Goal: Task Accomplishment & Management: Manage account settings

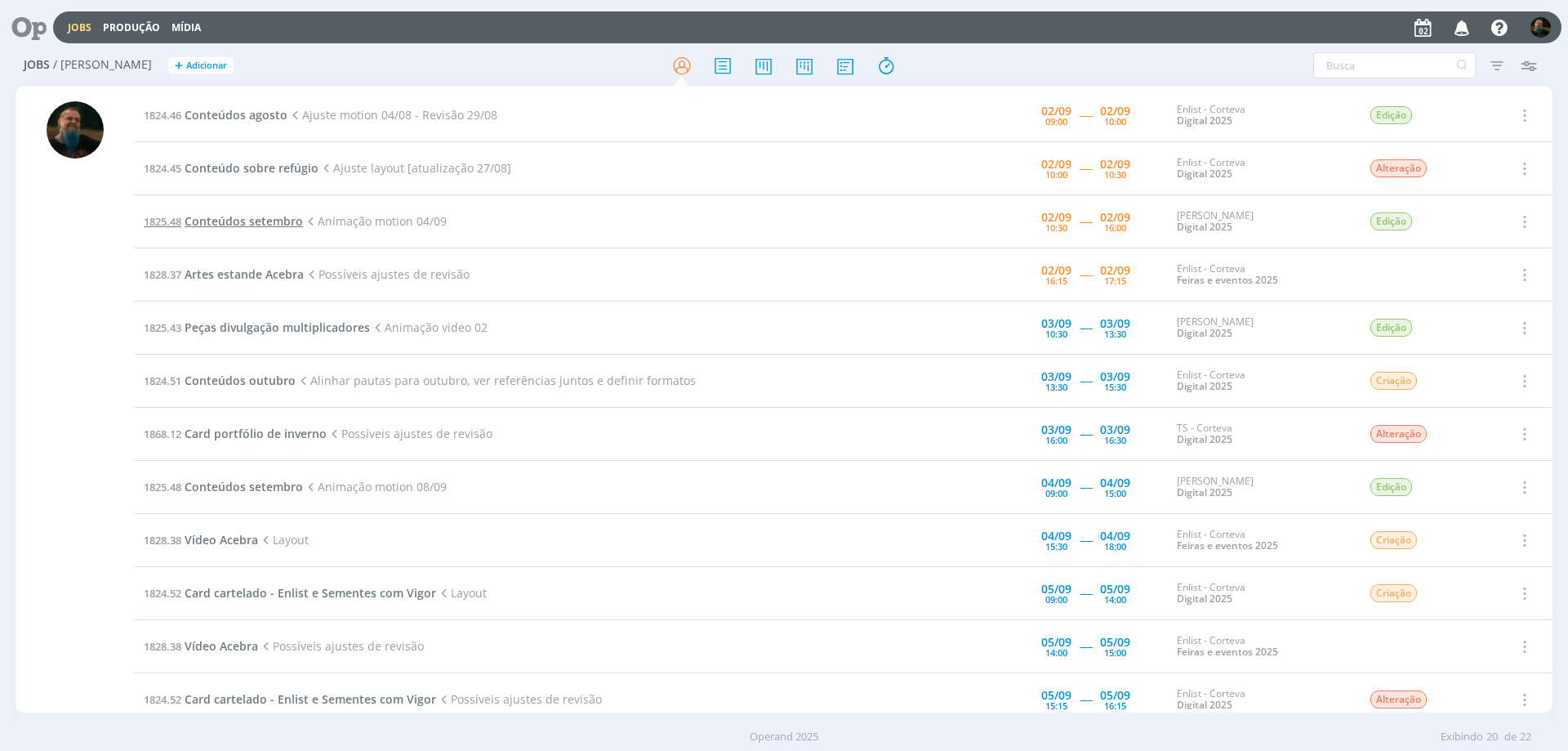
click at [246, 216] on span "Conteúdos setembro" at bounding box center [243, 220] width 118 height 15
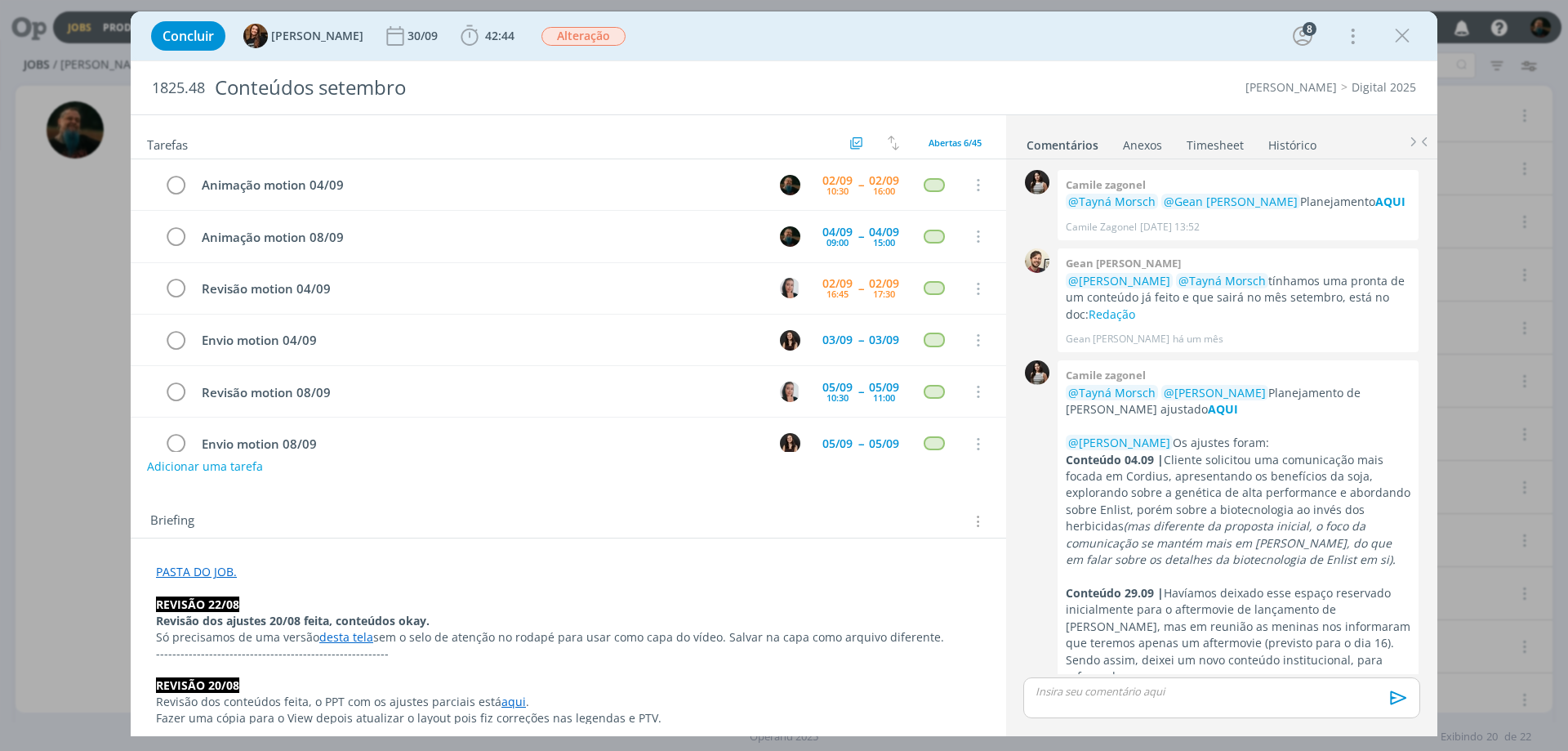
scroll to position [1809, 0]
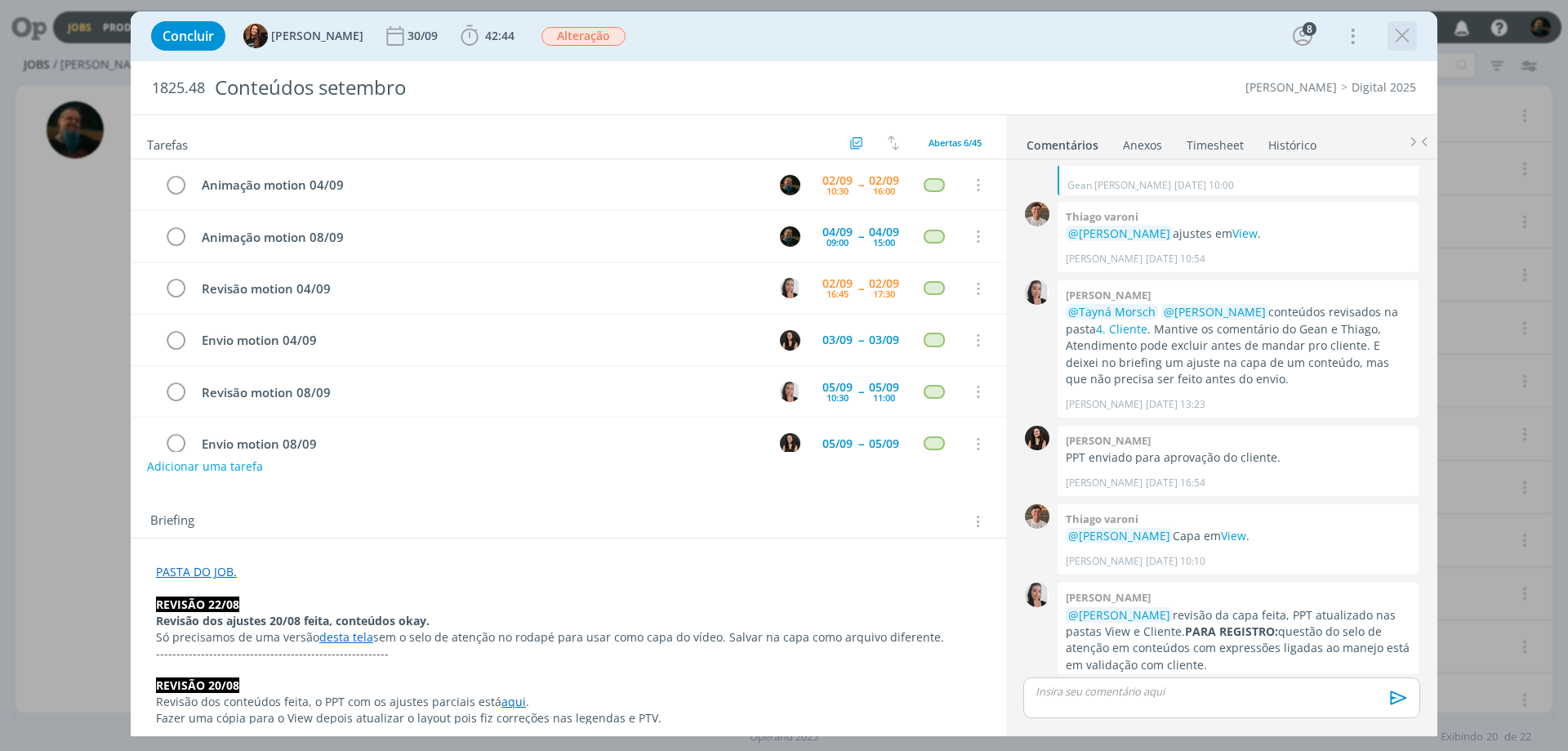
click at [1254, 32] on icon "dialog" at bounding box center [1402, 37] width 25 height 25
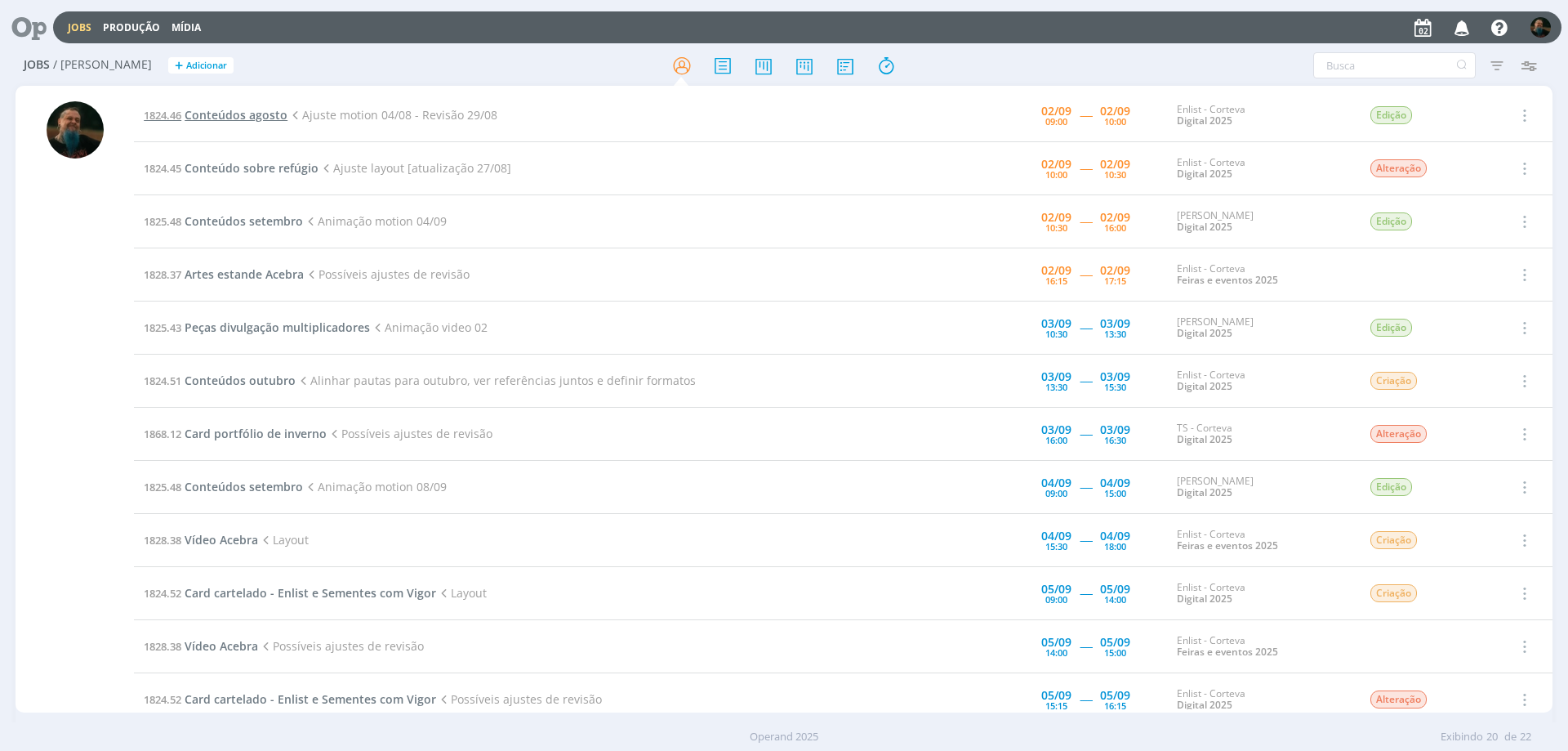
click at [222, 114] on span "Conteúdos agosto" at bounding box center [236, 114] width 103 height 15
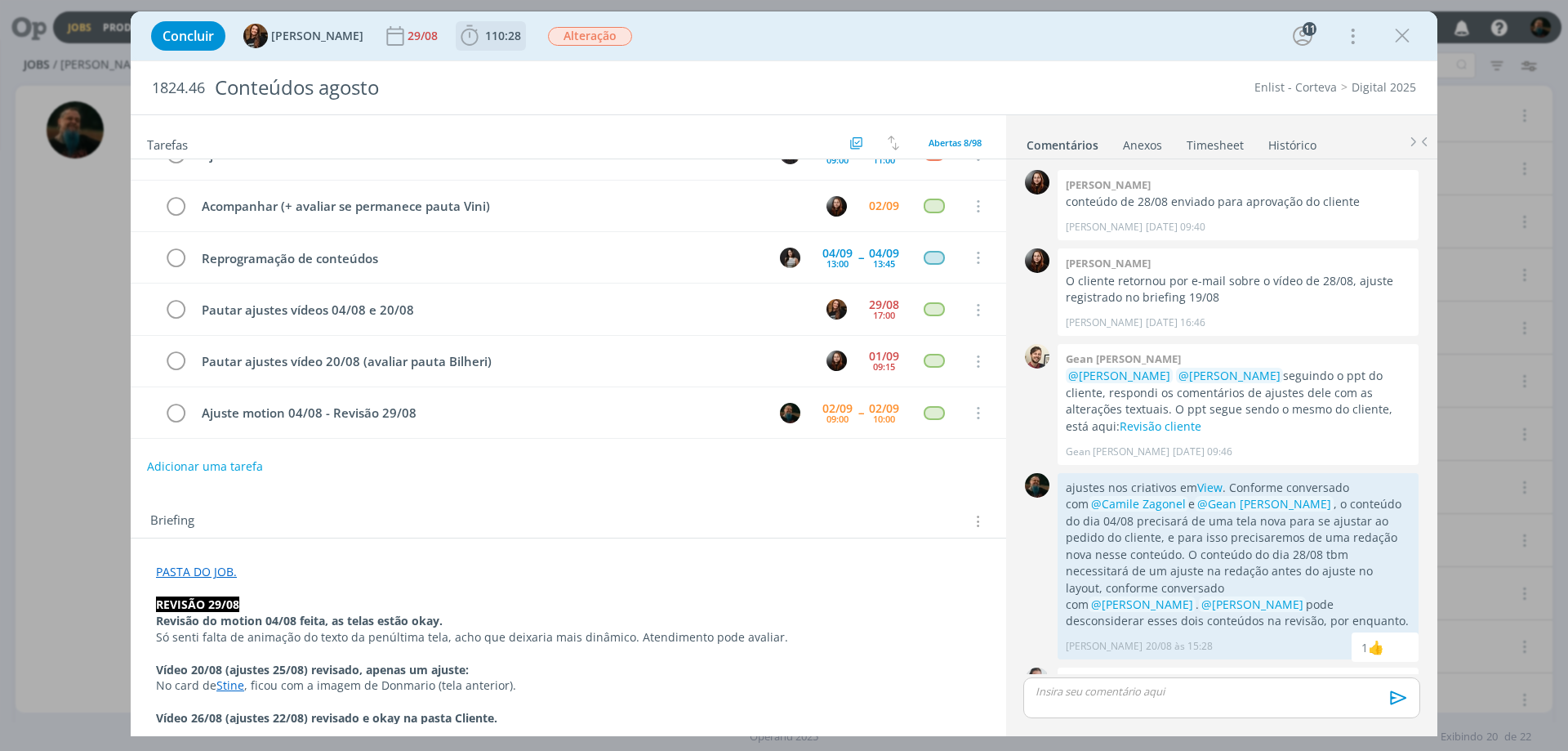
scroll to position [1646, 0]
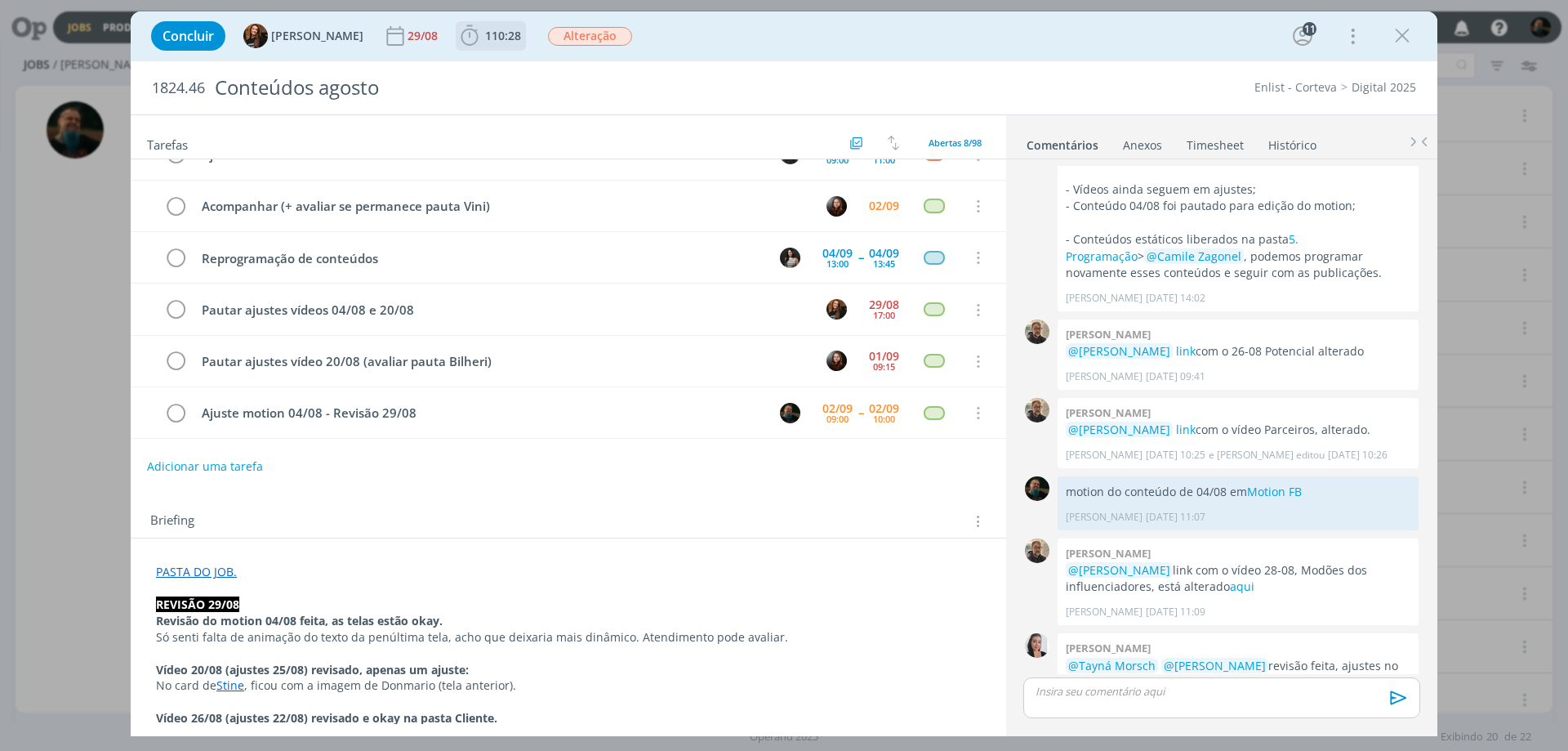
click at [489, 30] on span "110:28" at bounding box center [503, 35] width 36 height 15
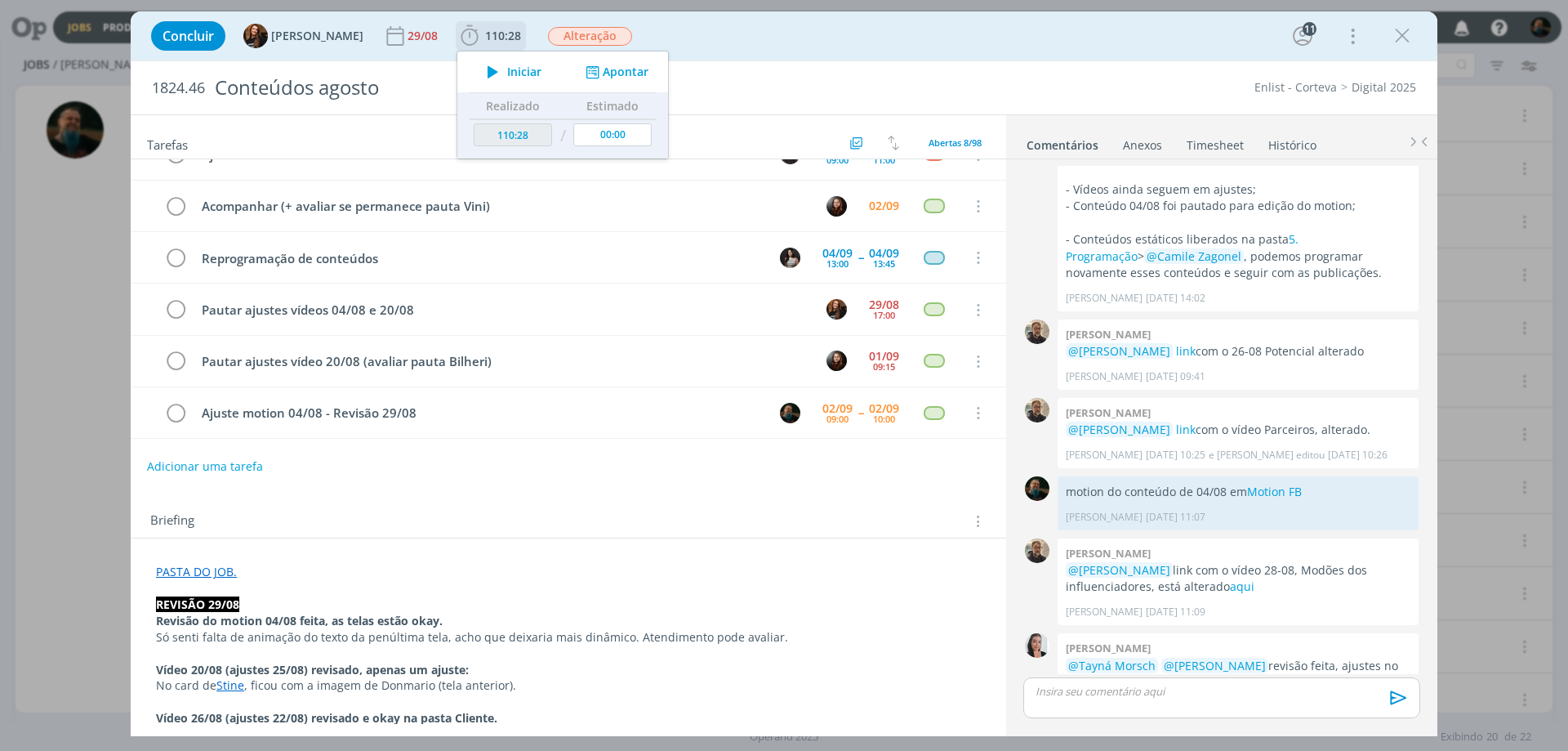
click at [508, 66] on span "Iniciar" at bounding box center [524, 71] width 35 height 12
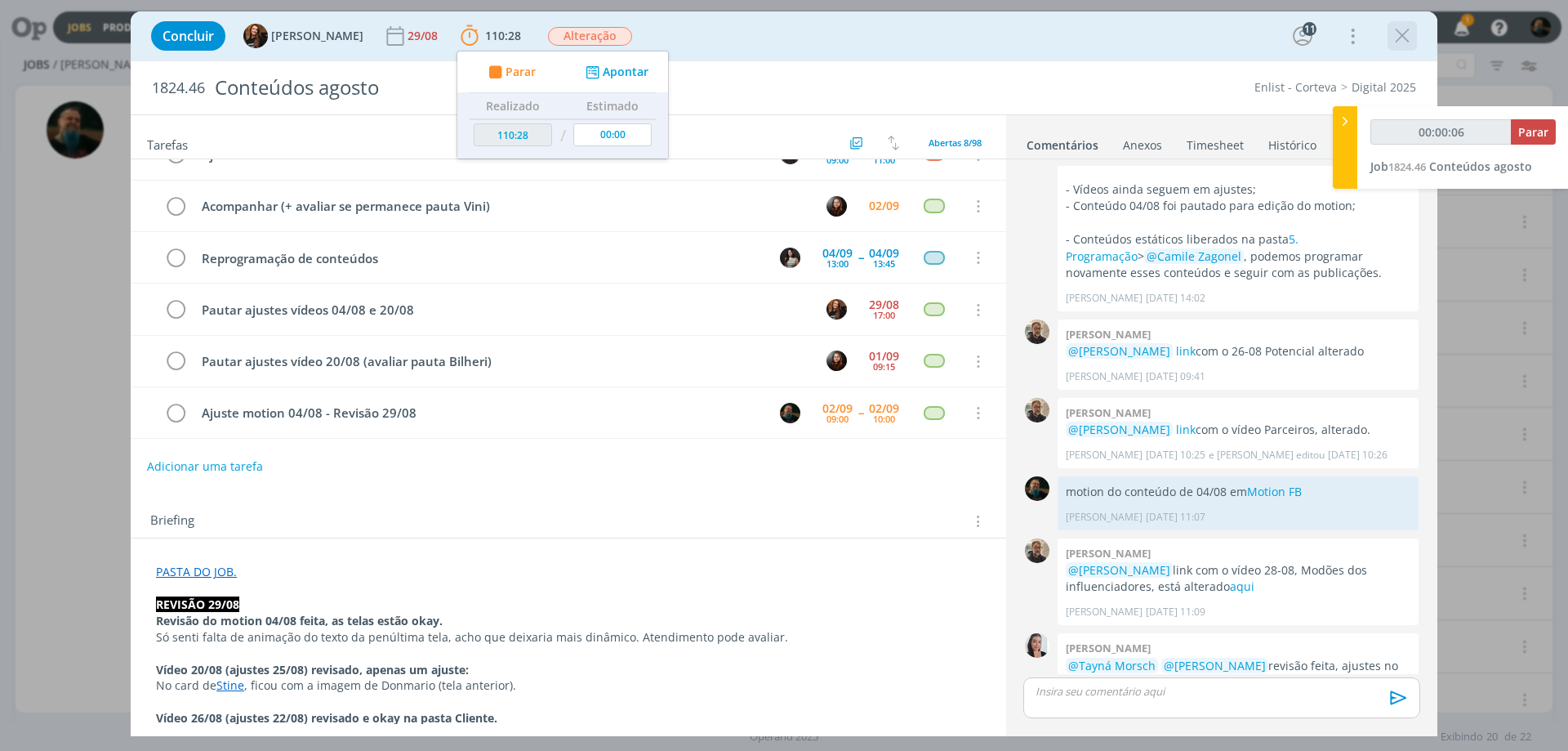
click at [1254, 29] on icon "dialog" at bounding box center [1402, 37] width 25 height 25
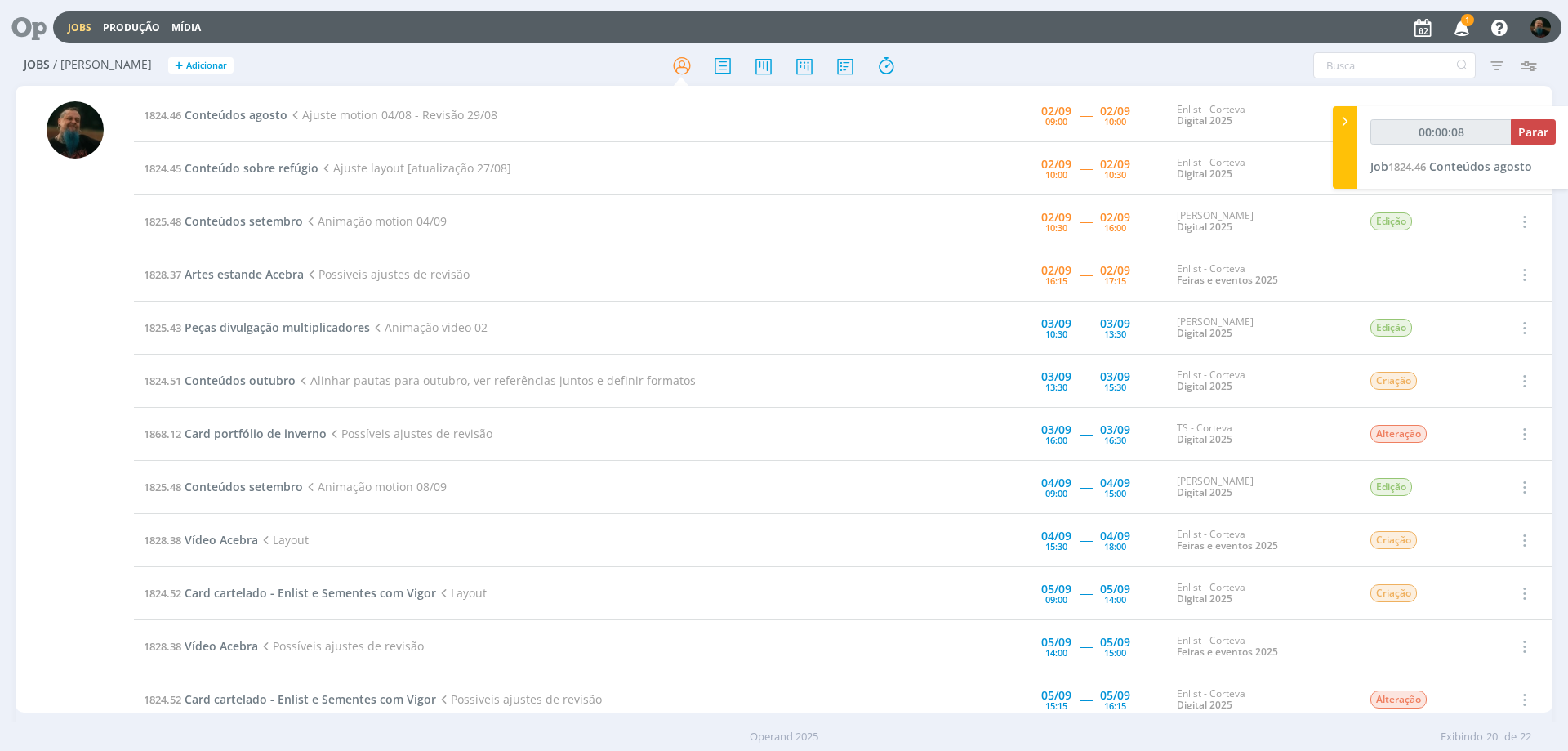
click at [1254, 29] on icon "button" at bounding box center [1462, 27] width 28 height 28
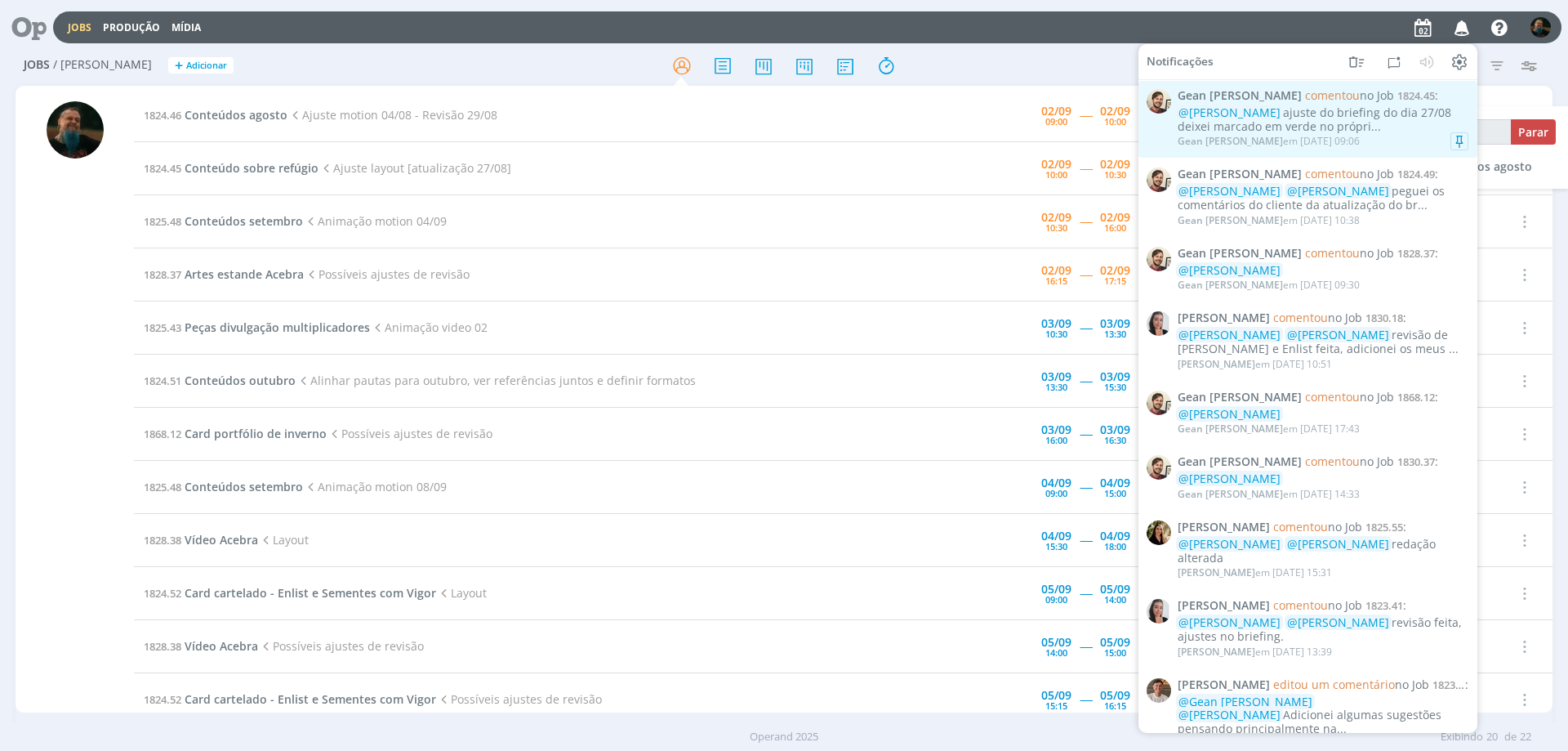
click at [1254, 133] on div "@[PERSON_NAME] ajuste do briefing do dia 27/08 deixei marcado em verde no própr…" at bounding box center [1323, 119] width 291 height 28
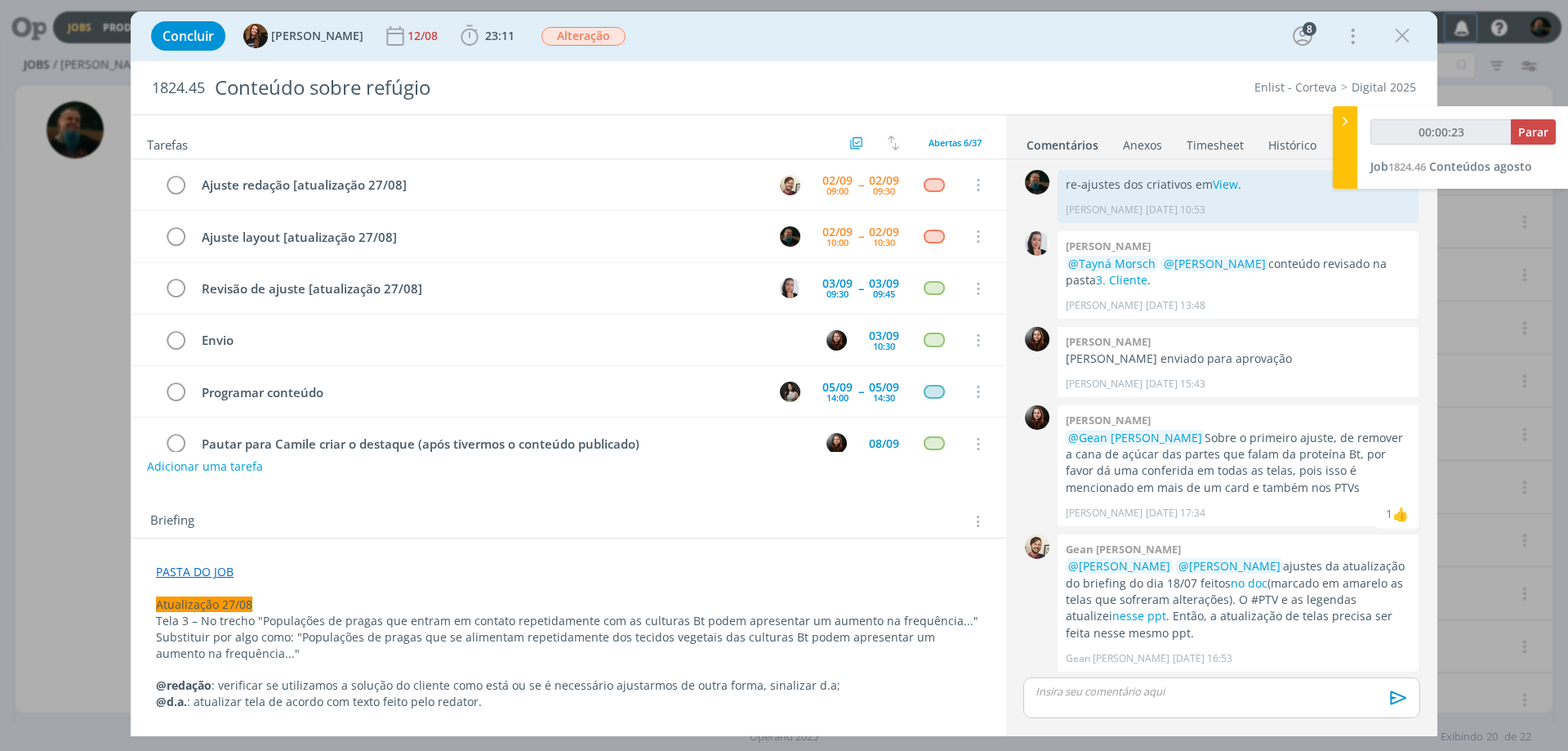
scroll to position [1362, 0]
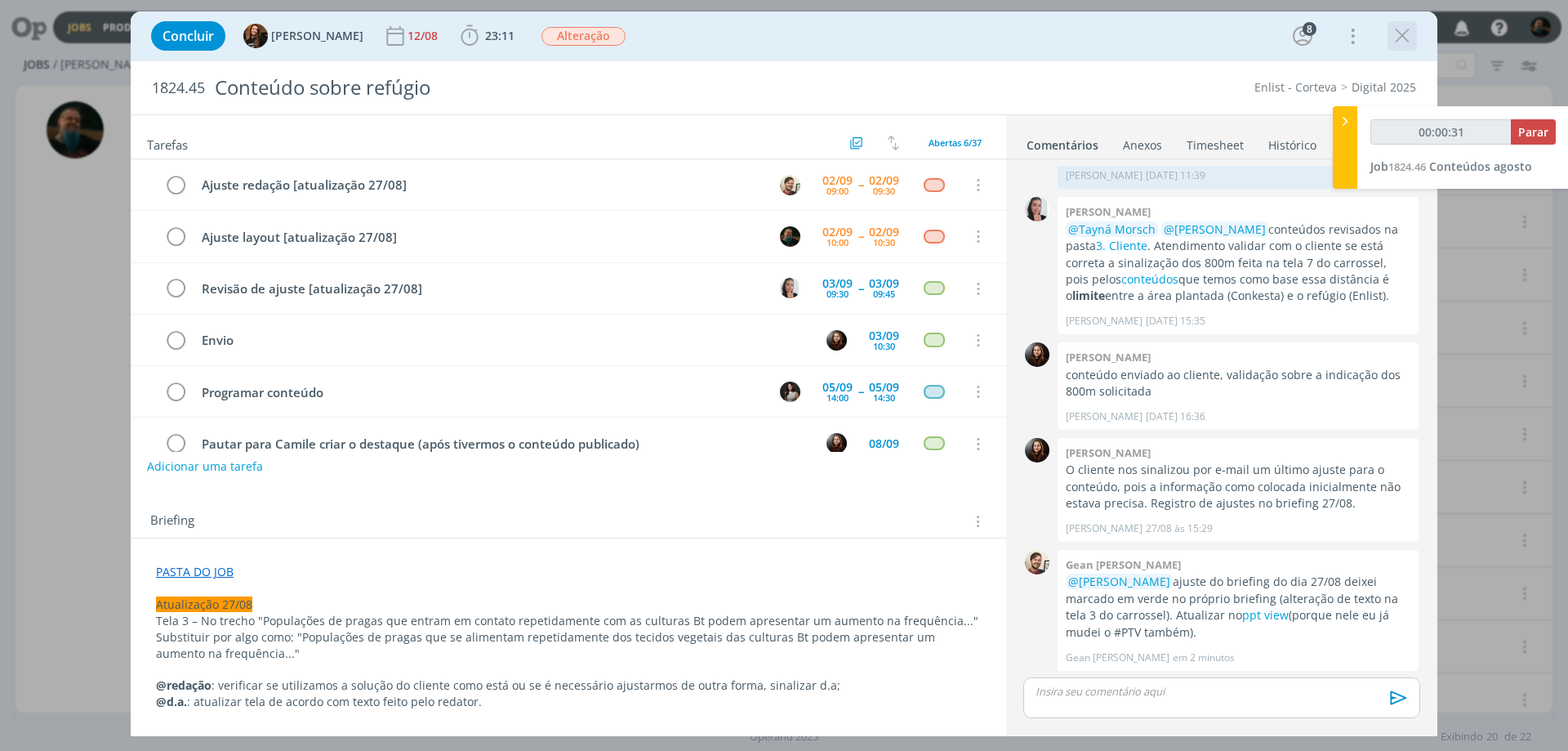
click at [1254, 37] on icon "dialog" at bounding box center [1402, 37] width 25 height 25
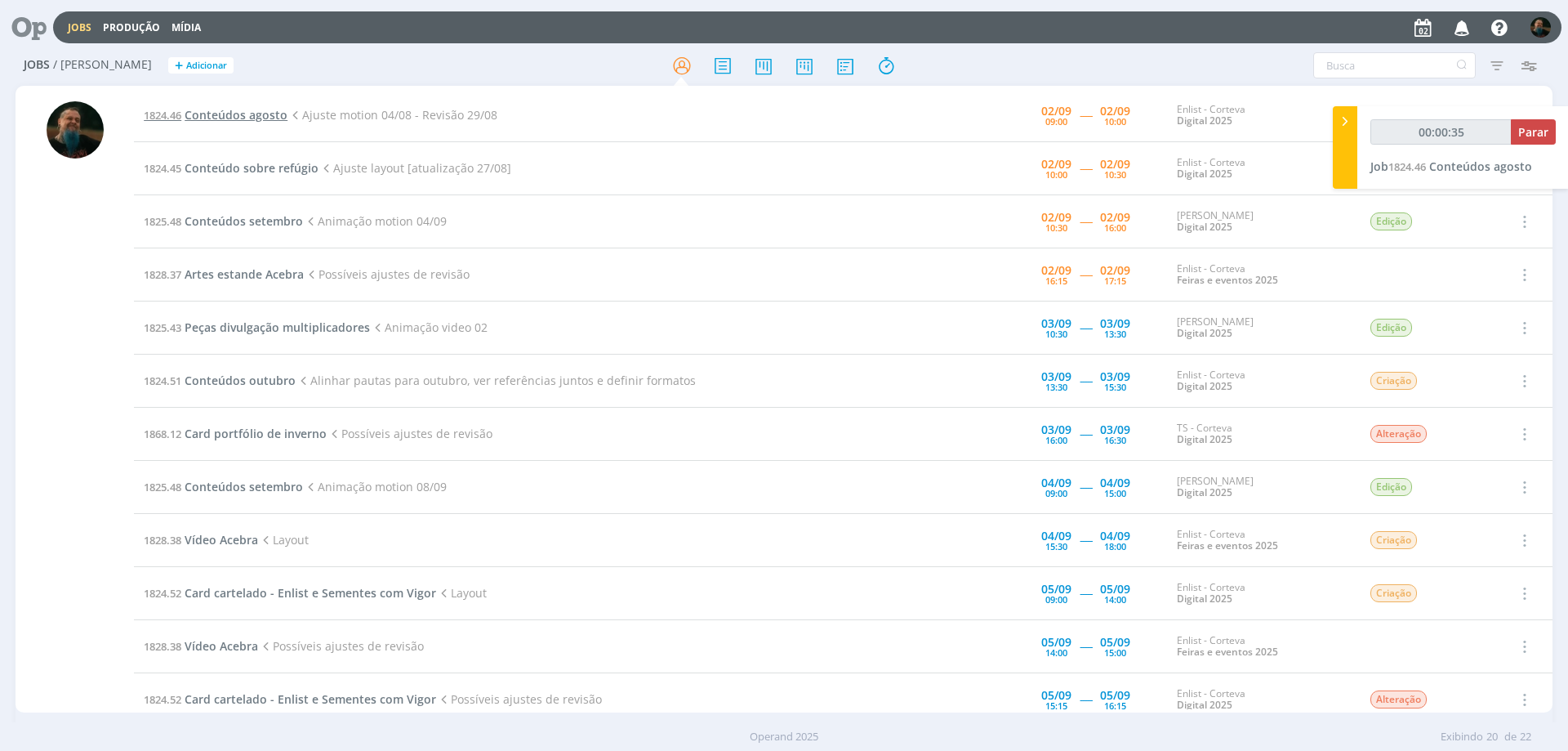
click at [280, 115] on span "Conteúdos agosto" at bounding box center [236, 114] width 103 height 15
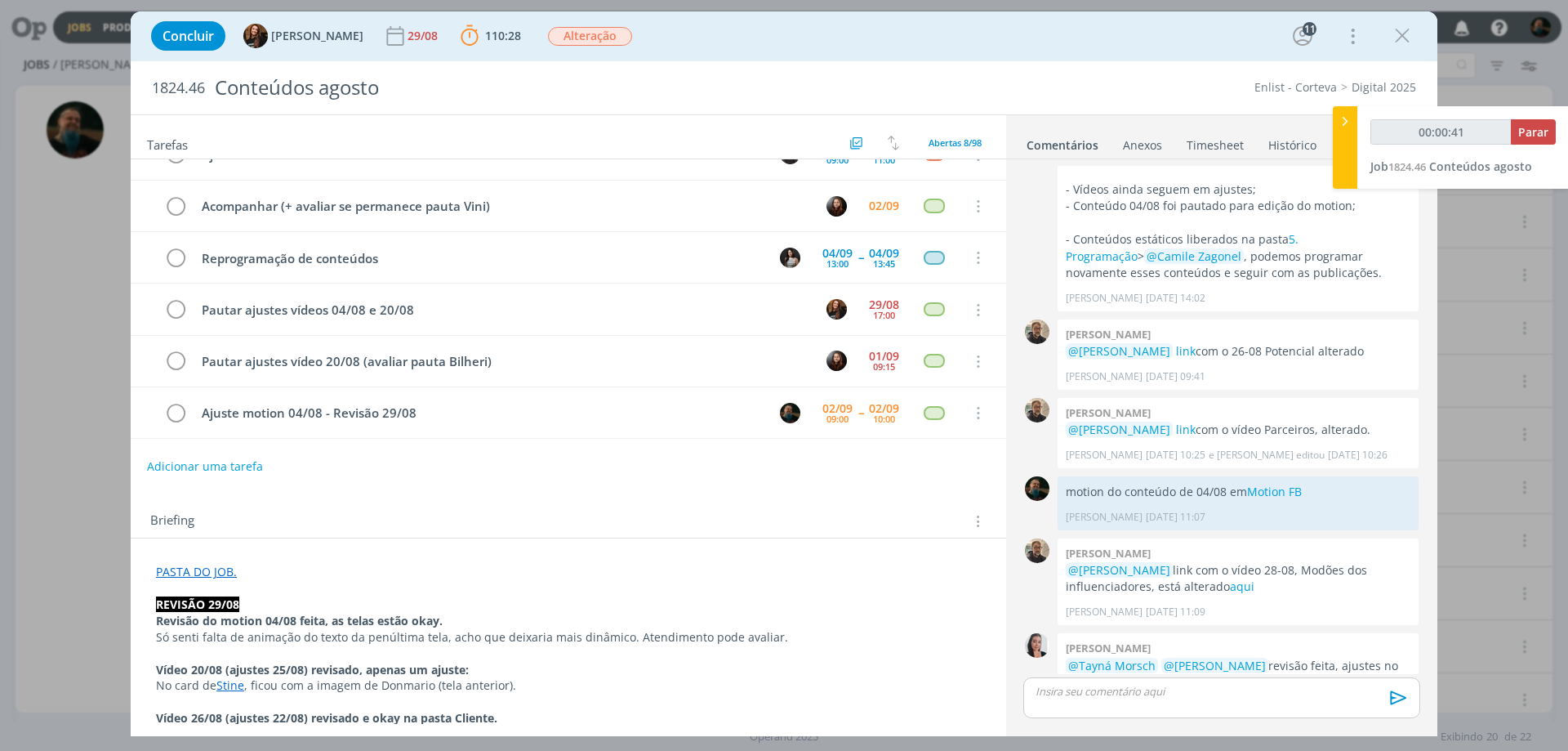
scroll to position [82, 0]
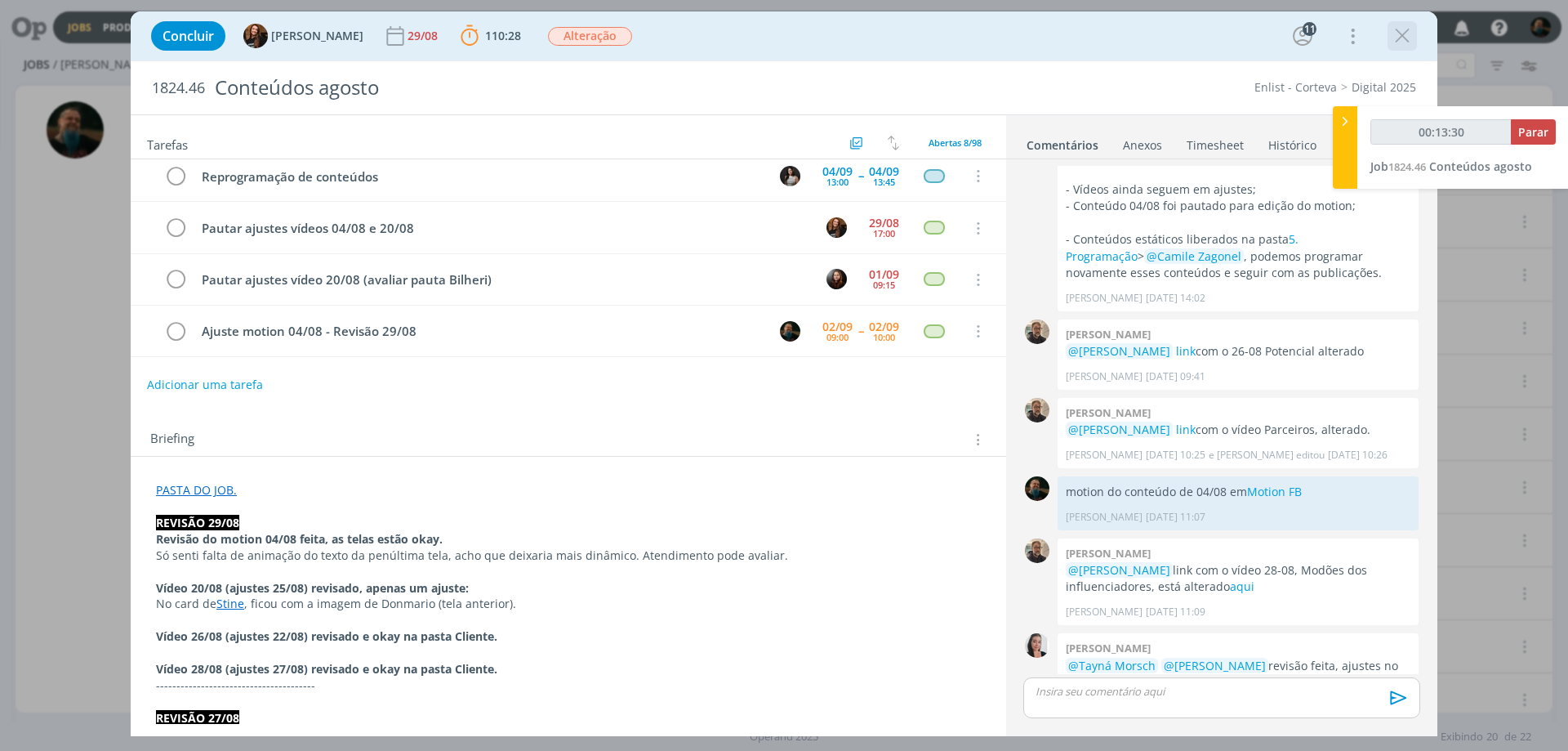
click at [1254, 36] on icon "dialog" at bounding box center [1402, 37] width 25 height 25
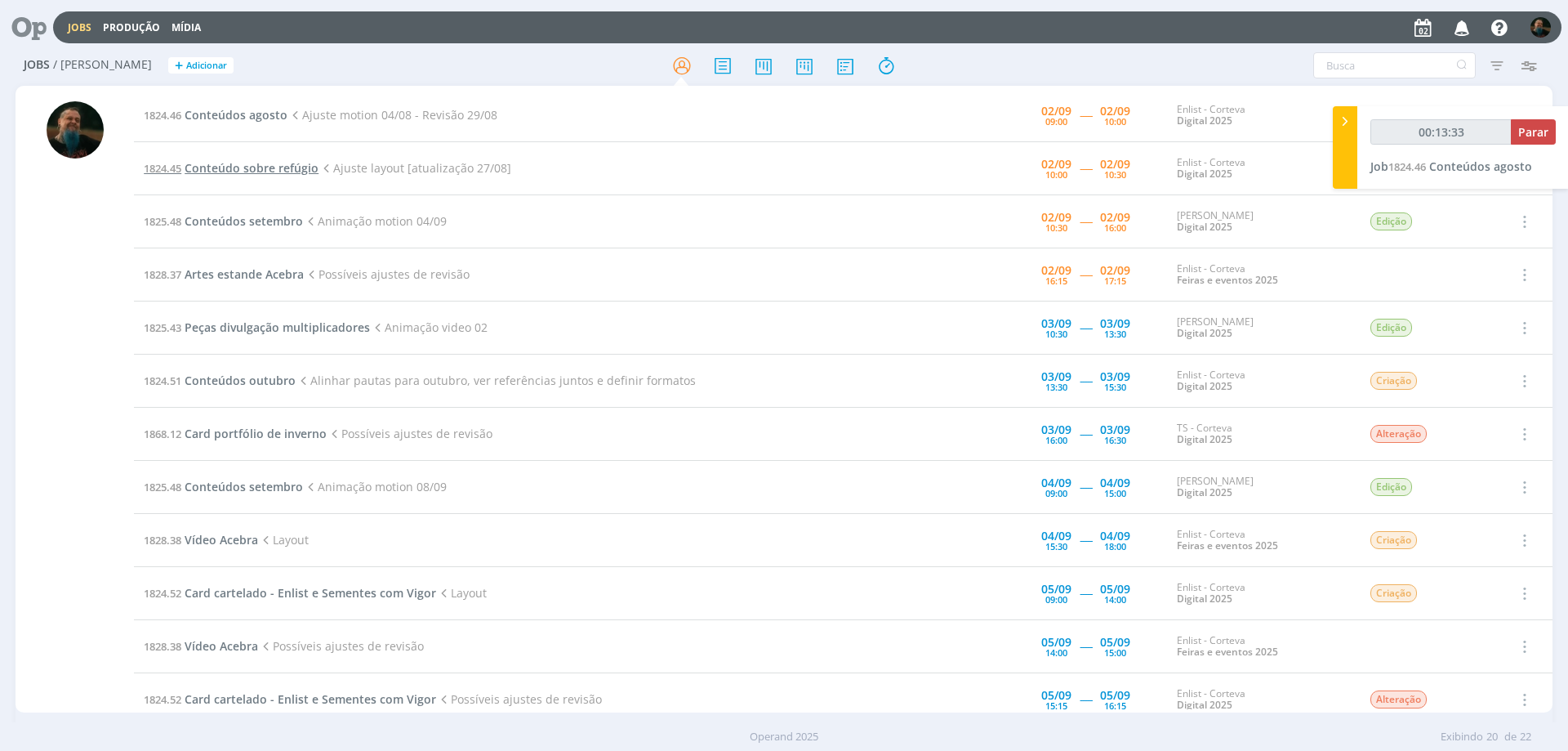
click at [242, 175] on span "Conteúdo sobre refúgio" at bounding box center [251, 167] width 134 height 15
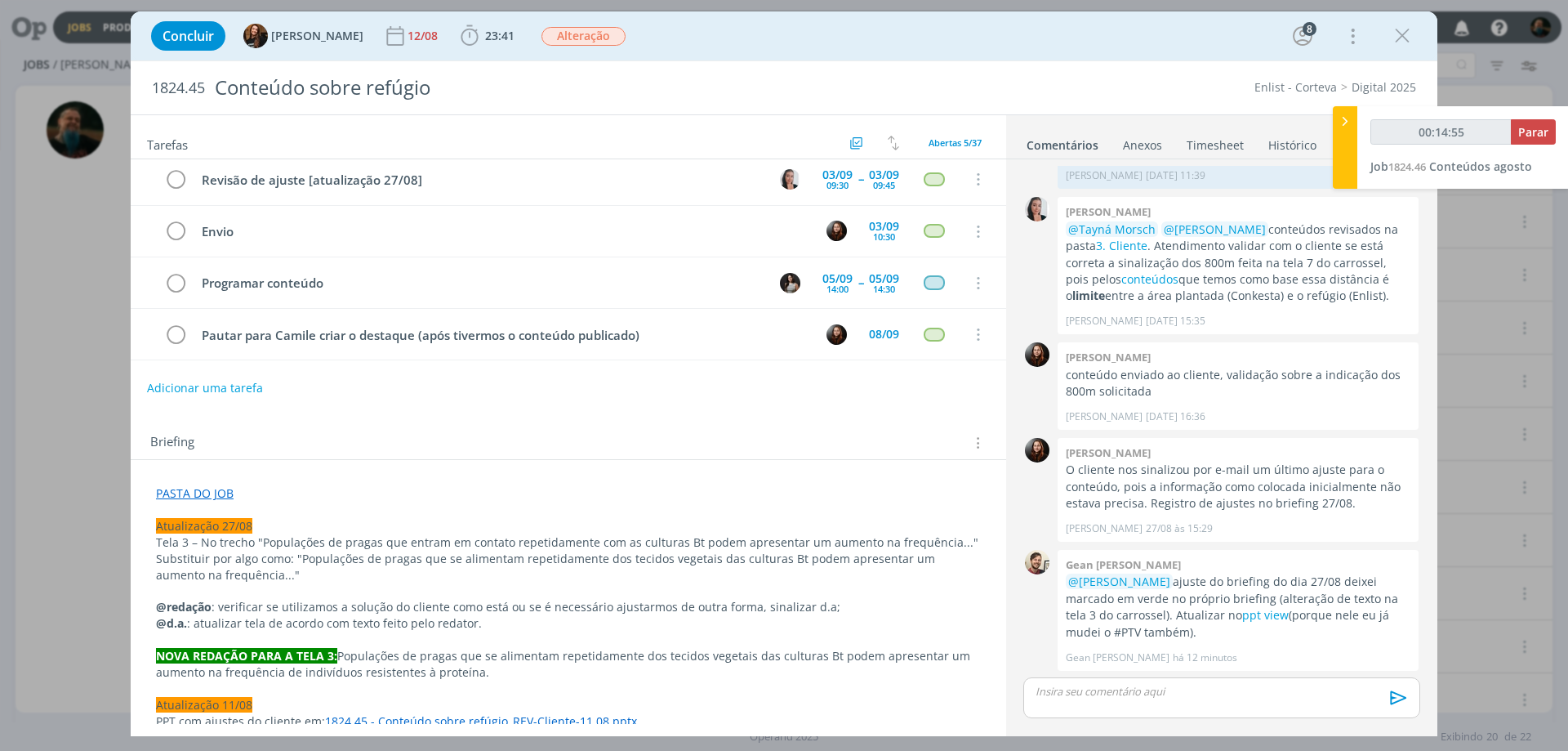
scroll to position [82, 0]
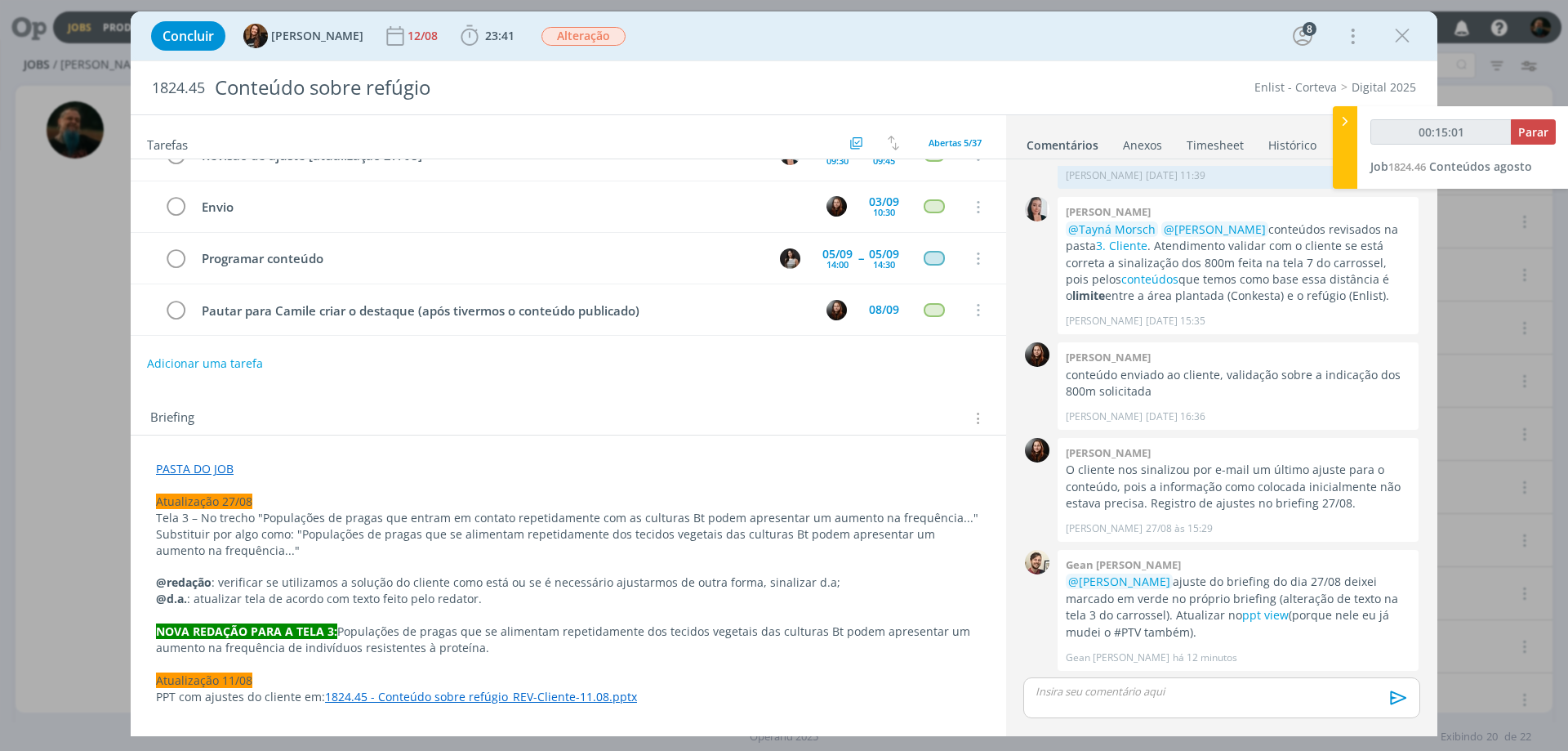
drag, startPoint x: 338, startPoint y: 631, endPoint x: 464, endPoint y: 645, distance: 126.8
click at [464, 573] on p "NOVA REDAÇÃO PARA A TELA 3: Populações de pragas que se alimentam repetidamente…" at bounding box center [568, 640] width 825 height 33
copy p "Populações de pragas que se alimentam repetidamente dos tecidos vegetais das cu…"
click at [808, 573] on p "NOVA REDAÇÃO PARA A TELA 3: Populações de pragas que se alimentam repetidamente…" at bounding box center [568, 640] width 825 height 33
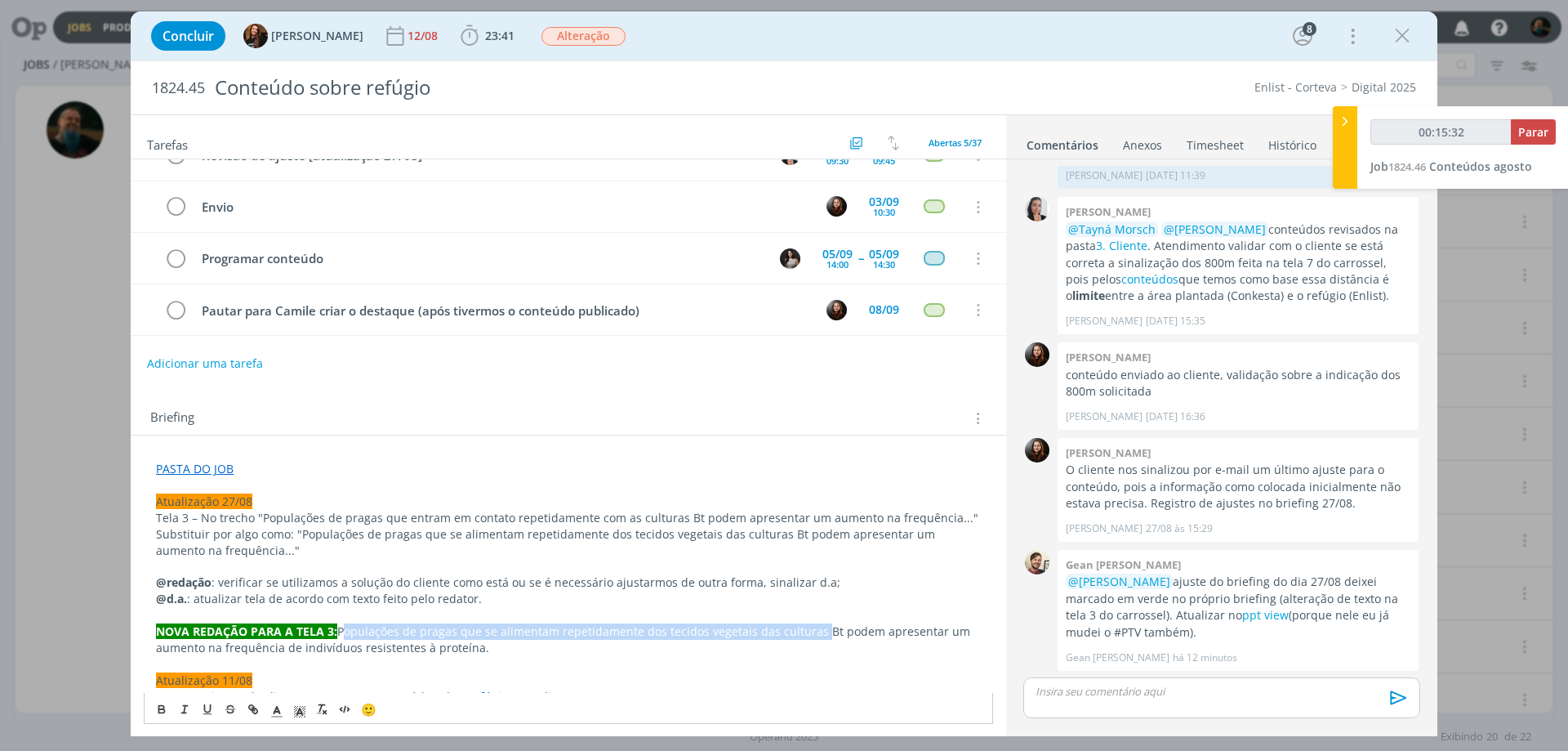
drag, startPoint x: 813, startPoint y: 634, endPoint x: 341, endPoint y: 638, distance: 472.0
click at [341, 573] on p "NOVA REDAÇÃO PARA A TELA 3: Populações de pragas que se alimentam repetidamente…" at bounding box center [568, 640] width 825 height 33
copy p "Populações de pragas que se alimentam repetidamente dos tecidos vegetais das cu…"
drag, startPoint x: 831, startPoint y: 633, endPoint x: 483, endPoint y: 646, distance: 348.2
click at [483, 573] on p "NOVA REDAÇÃO PARA A TELA 3: Populações de pragas que se alimentam repetidamente…" at bounding box center [568, 640] width 825 height 33
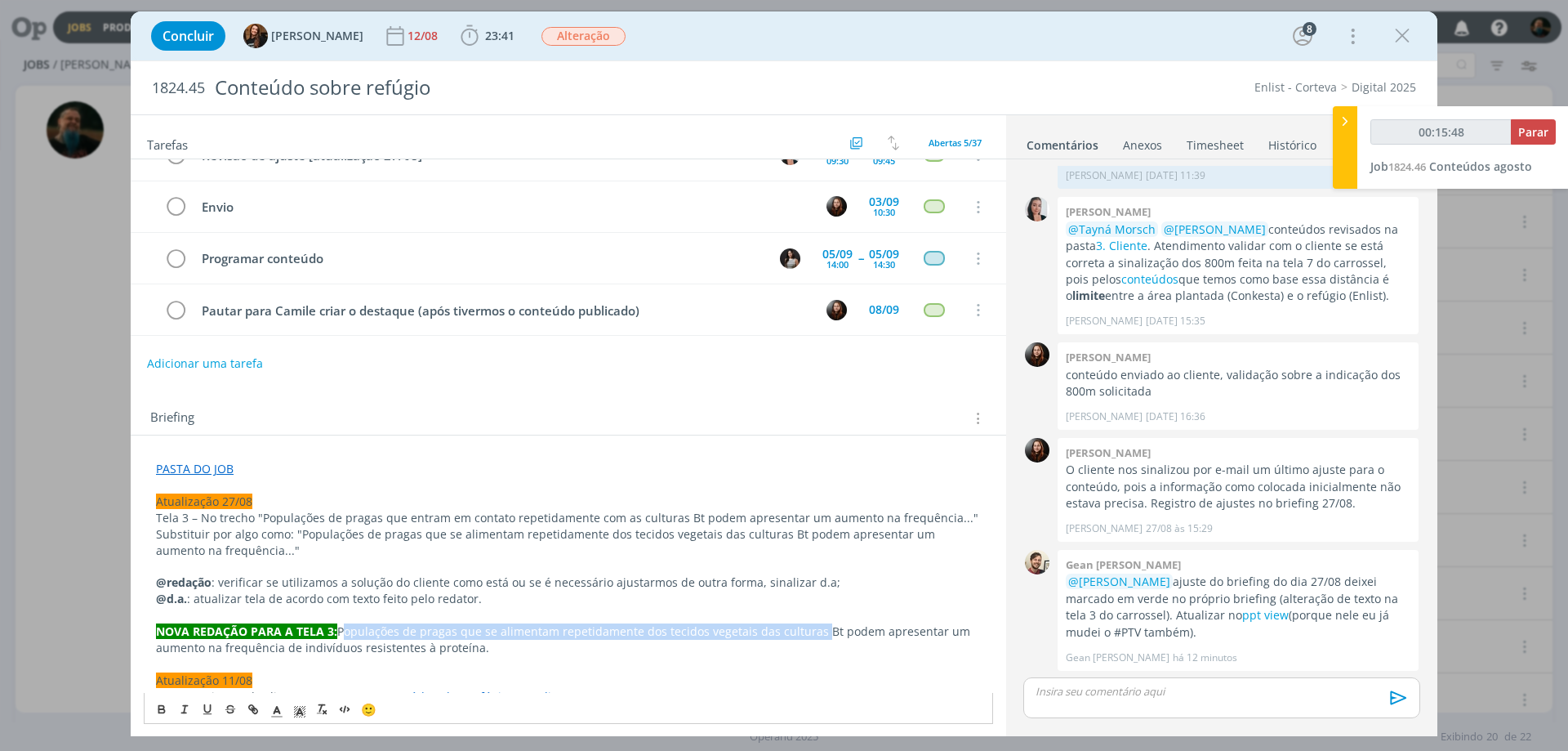
copy p "podem apresentar um aumento na frequência de indivíduos resistentes à proteína."
click at [1254, 27] on icon "dialog" at bounding box center [1402, 37] width 25 height 25
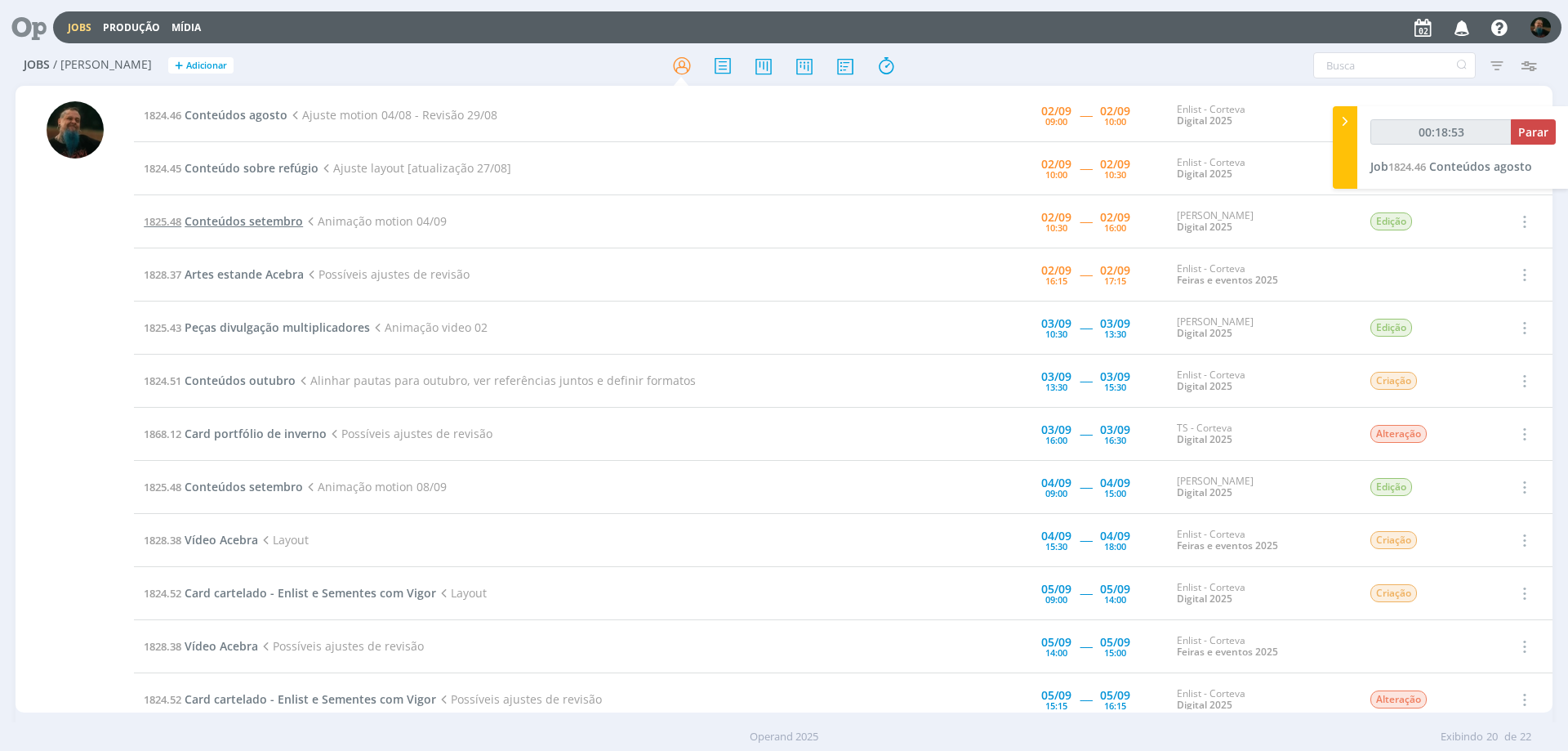
click at [282, 216] on span "Conteúdos setembro" at bounding box center [243, 220] width 118 height 15
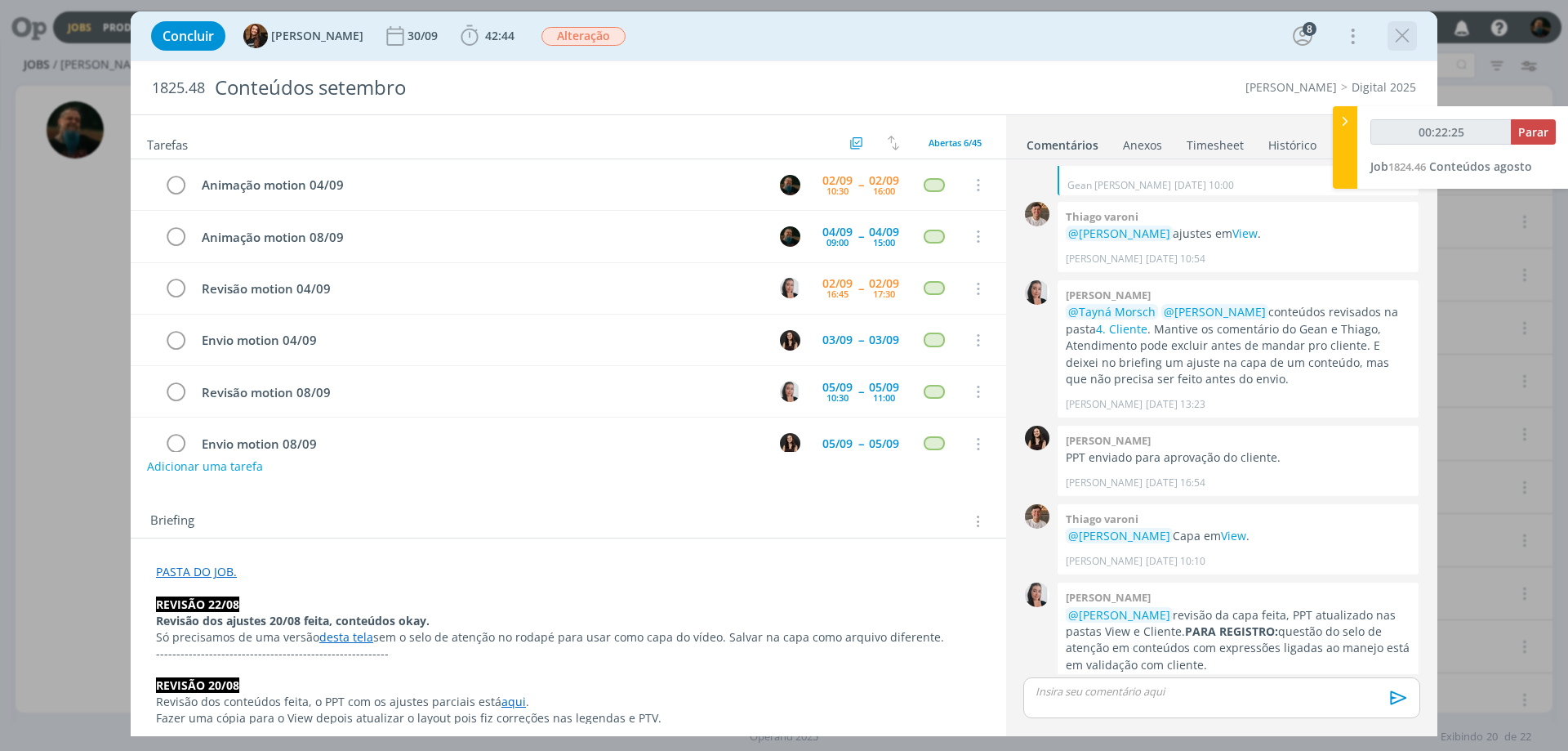
click at [1254, 37] on icon "dialog" at bounding box center [1402, 37] width 25 height 25
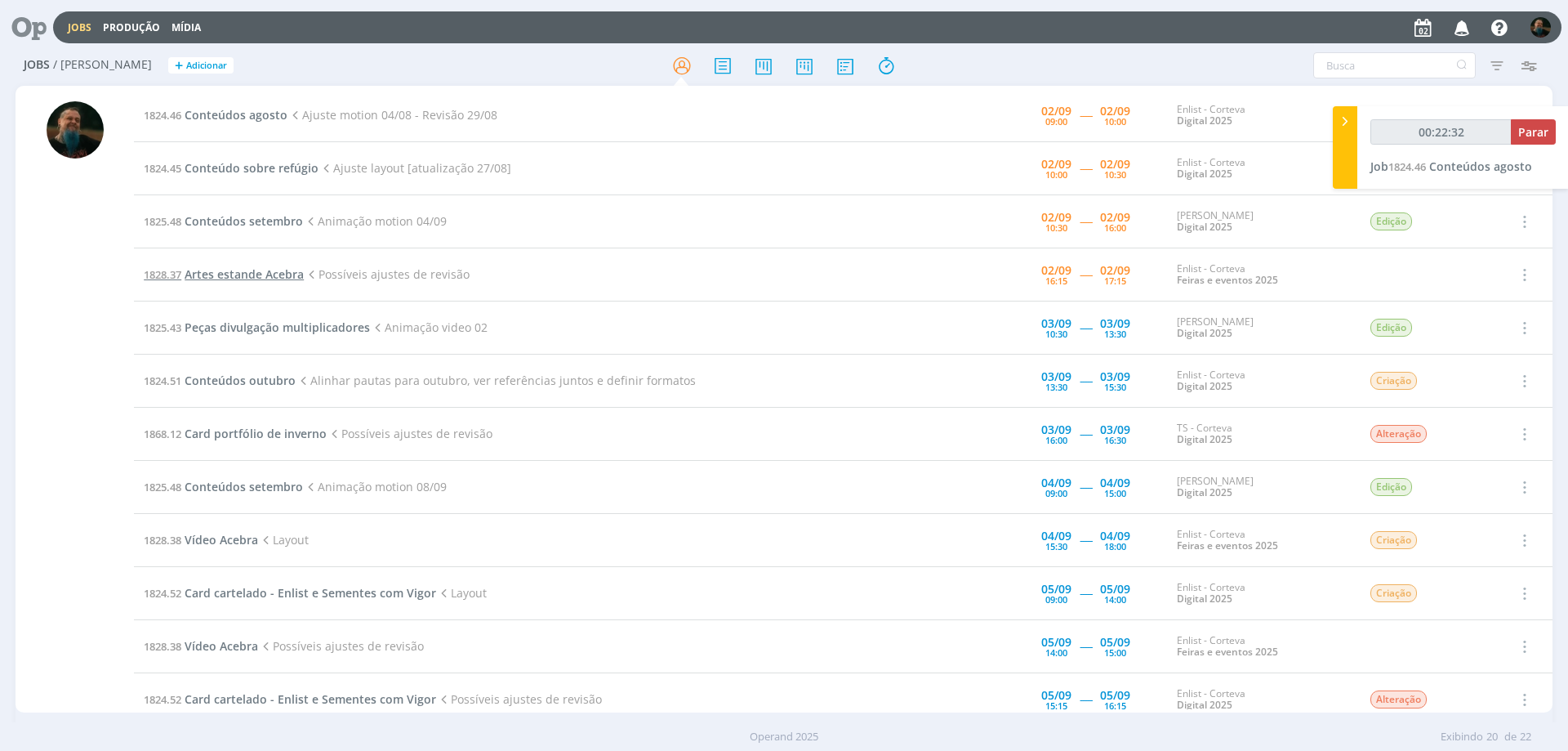
click at [268, 272] on span "Artes estande Acebra" at bounding box center [244, 273] width 119 height 15
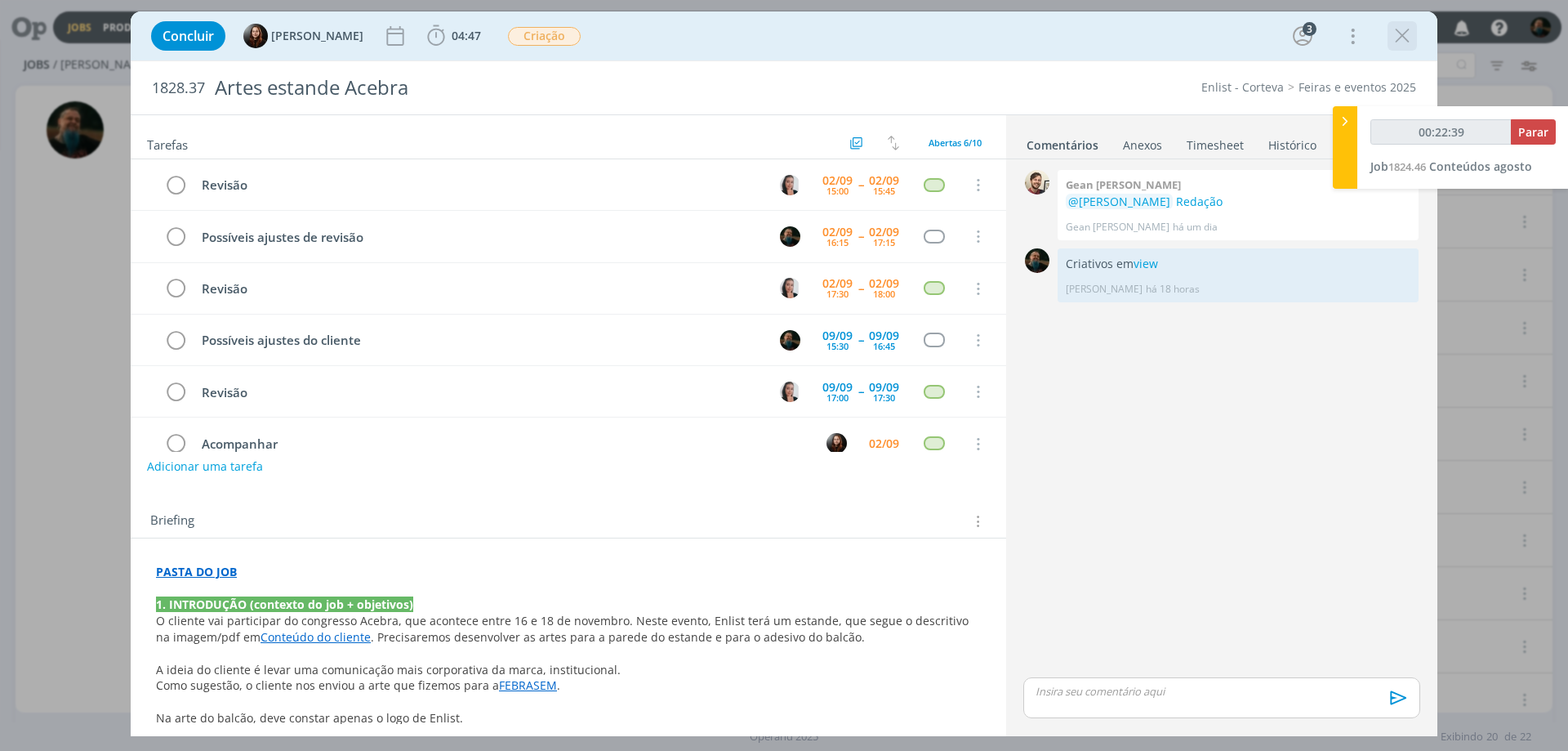
click at [1254, 29] on icon "dialog" at bounding box center [1402, 37] width 25 height 25
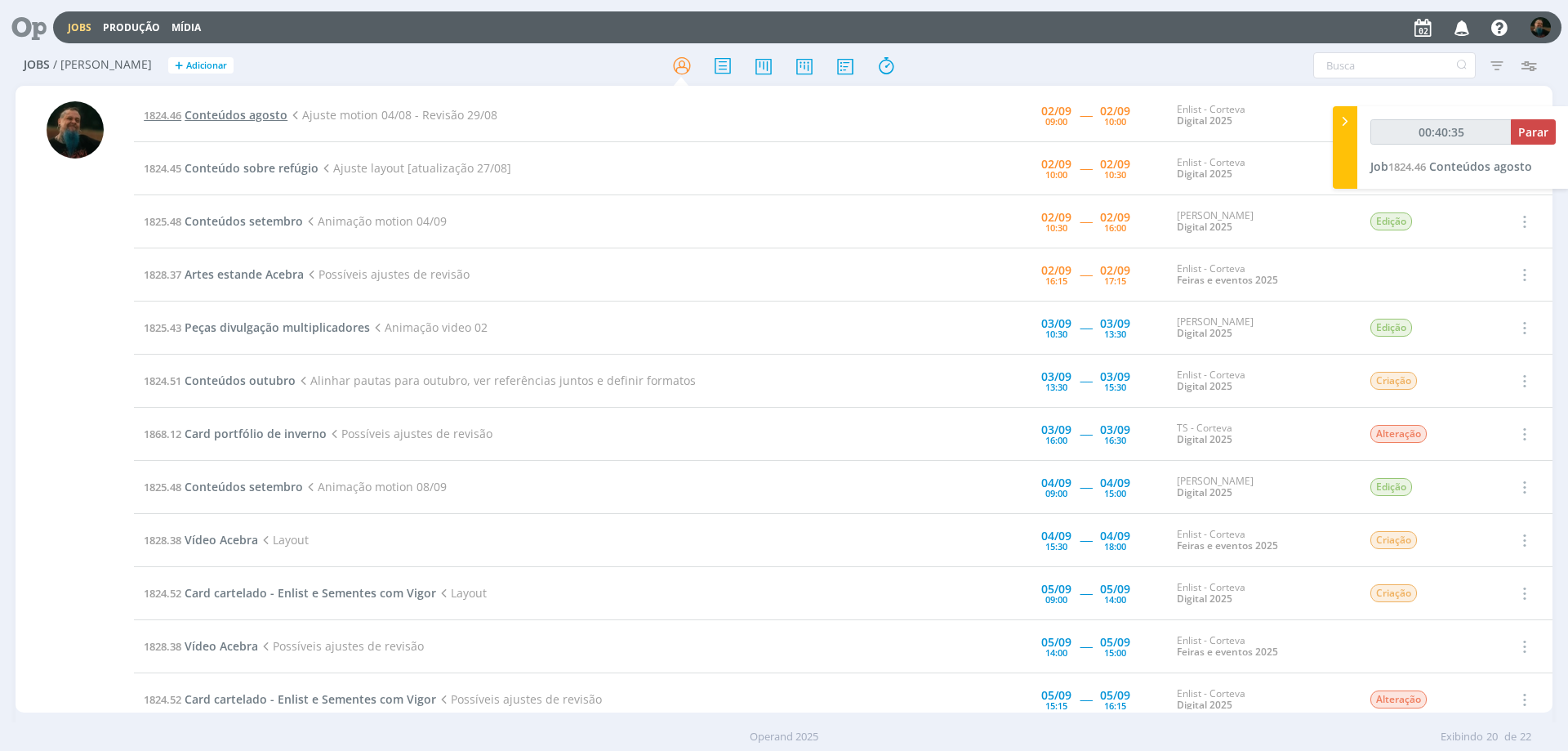
click at [260, 110] on span "Conteúdos agosto" at bounding box center [236, 114] width 103 height 15
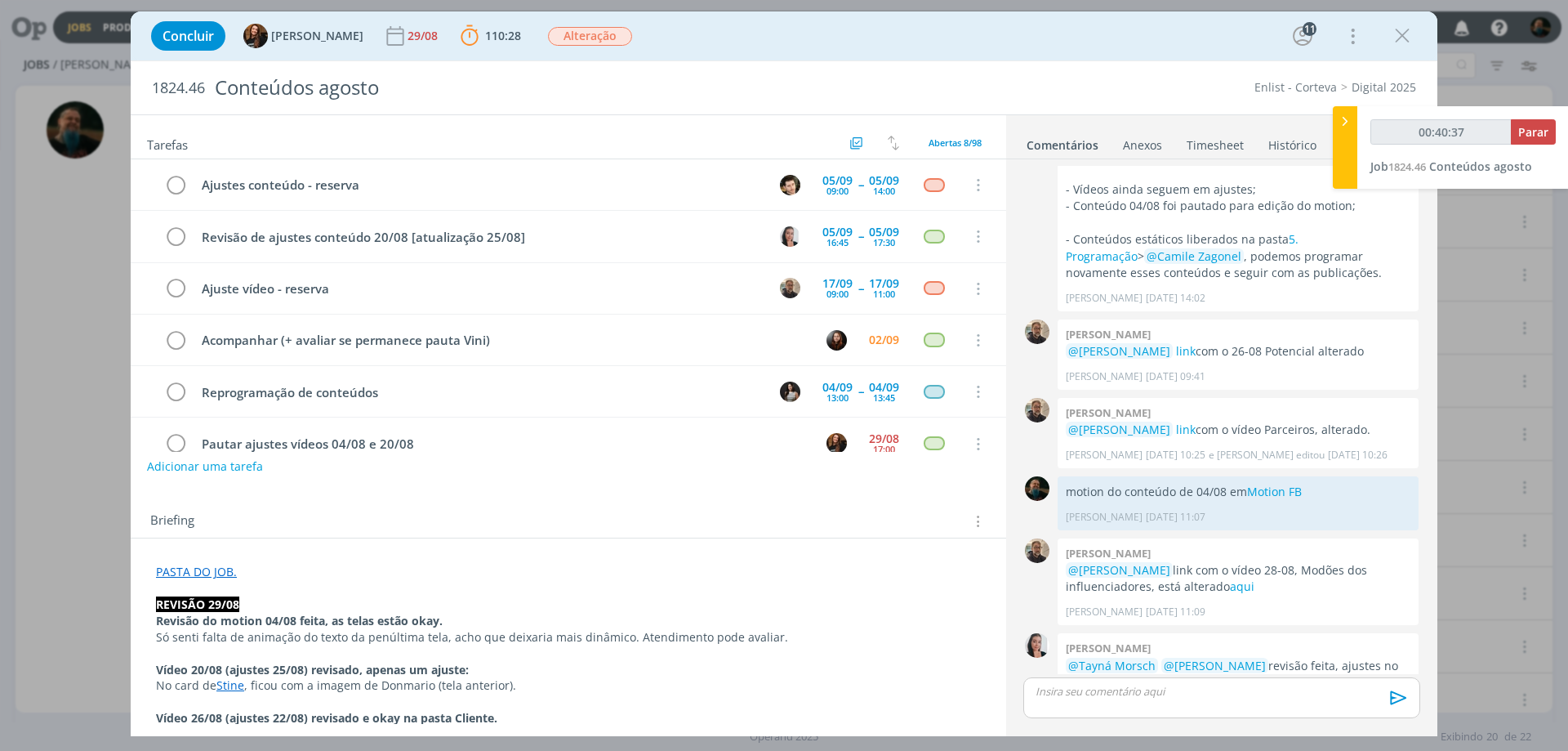
scroll to position [134, 0]
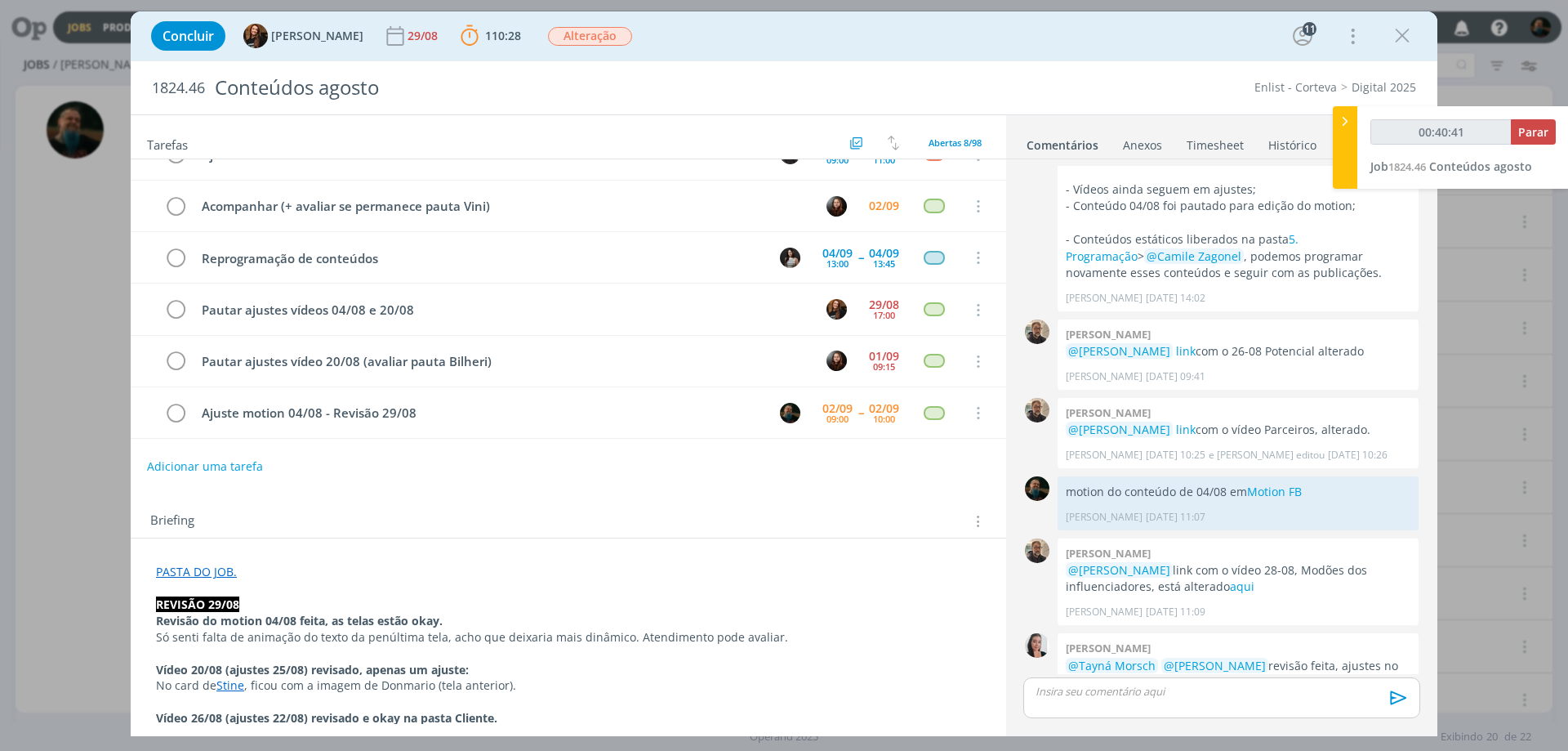
type input "00:40:42"
click at [1254, 137] on span "Parar" at bounding box center [1533, 131] width 30 height 15
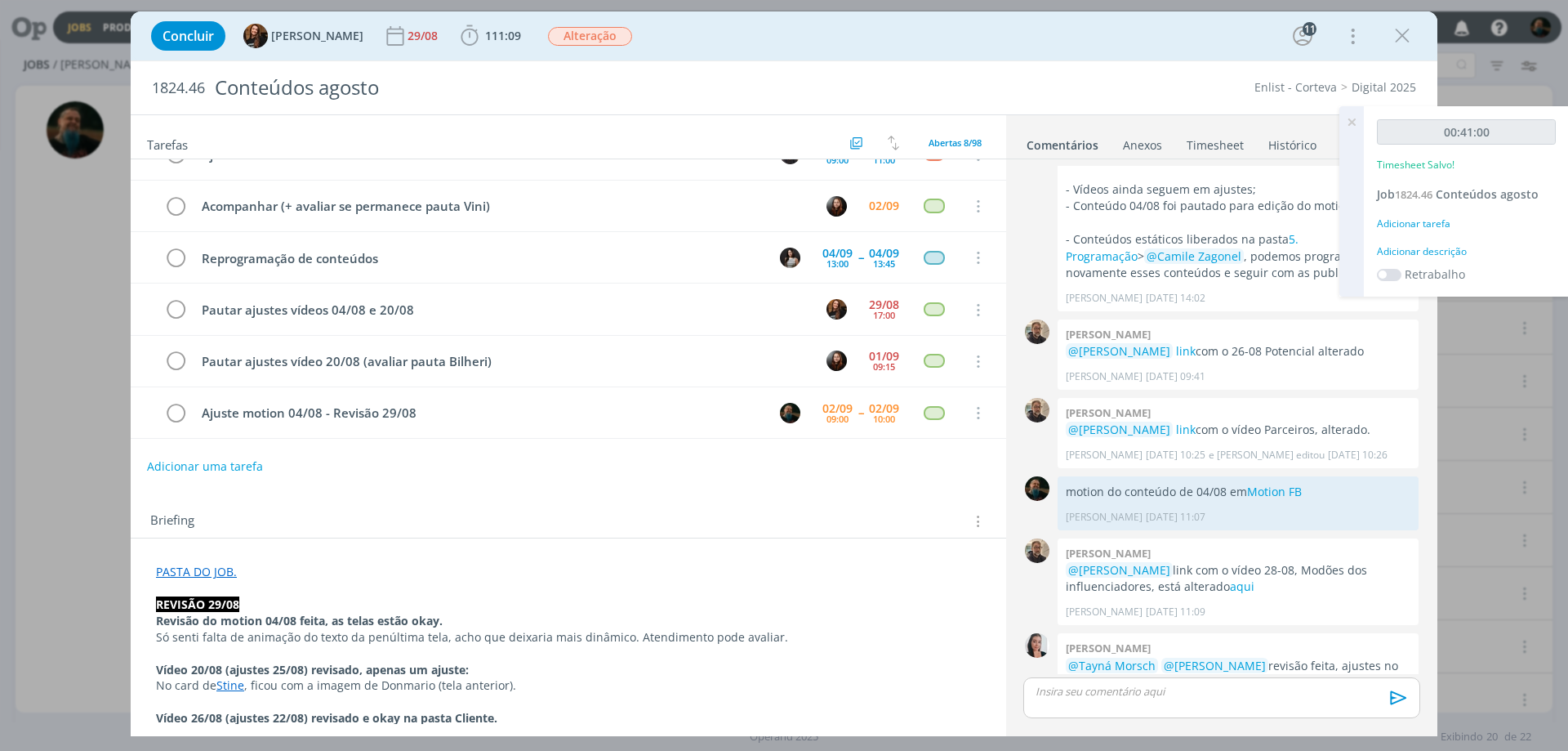
click at [1254, 249] on div "Adicionar descrição" at bounding box center [1466, 251] width 179 height 15
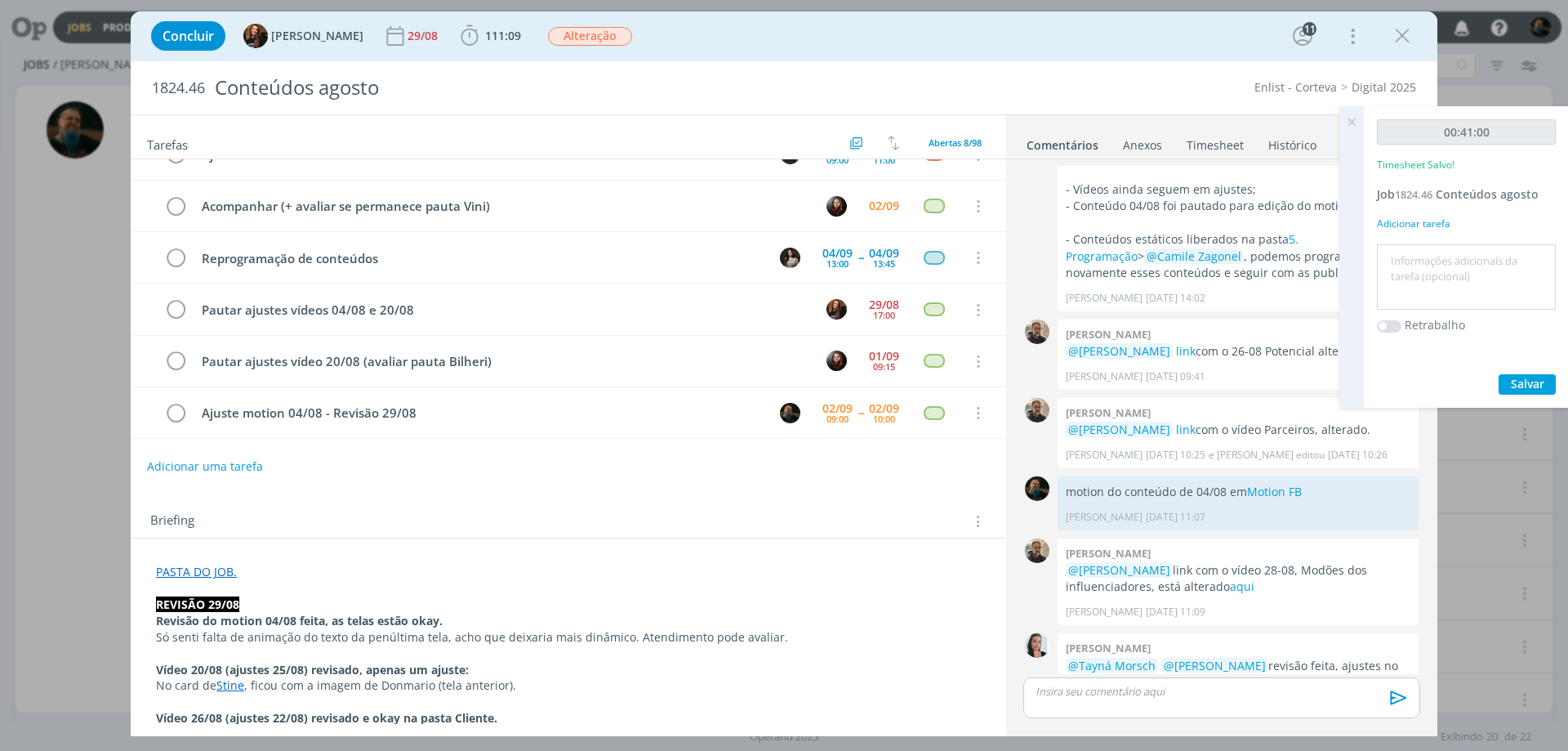
click at [1254, 265] on textarea at bounding box center [1466, 277] width 171 height 58
type textarea "ajuste do motion"
click at [1254, 389] on span "Salvar" at bounding box center [1528, 383] width 34 height 15
click at [1254, 118] on icon at bounding box center [1352, 122] width 29 height 32
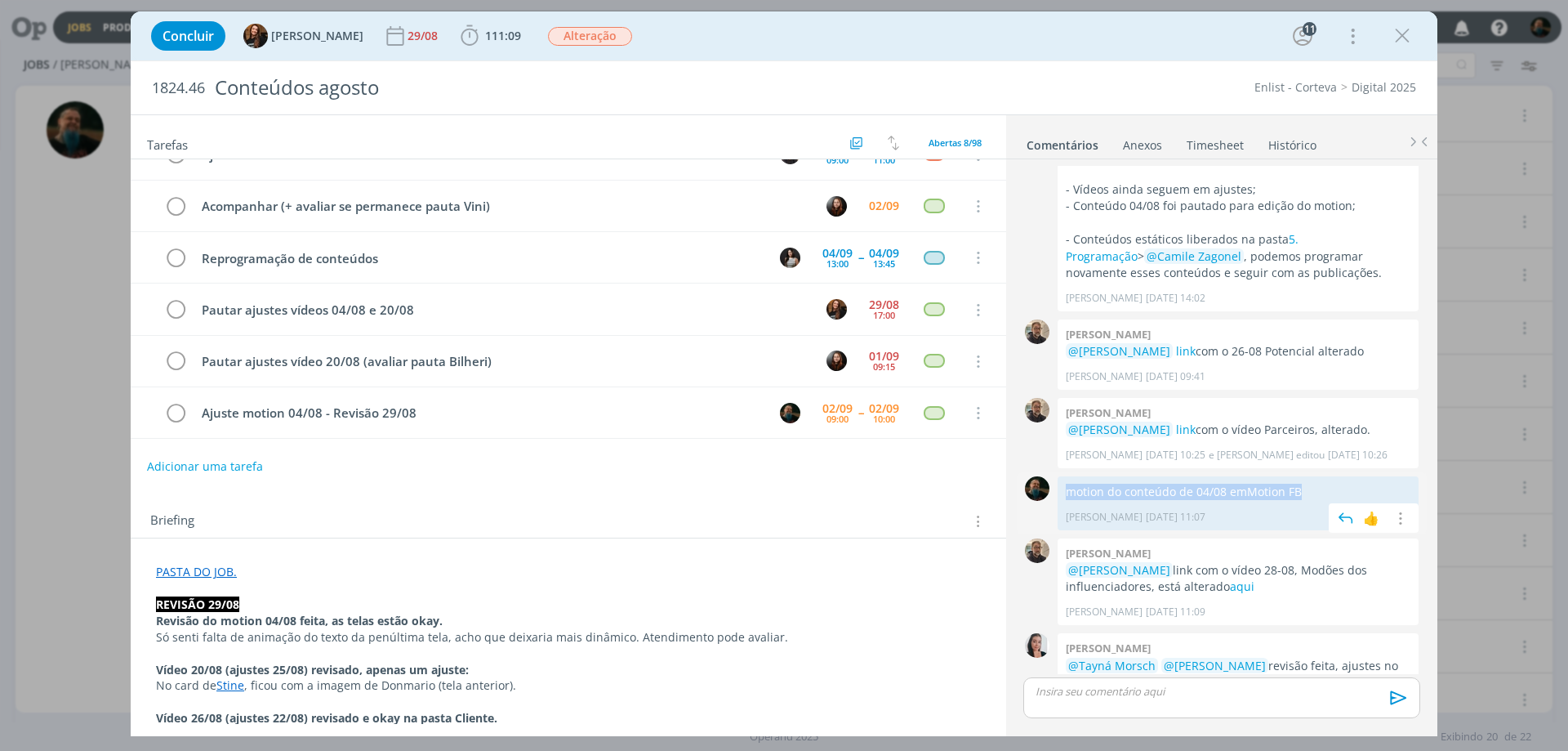
drag, startPoint x: 1304, startPoint y: 436, endPoint x: 1064, endPoint y: 442, distance: 240.1
click at [1064, 477] on div "motion do conteúdo de 04/08 em Motion FB [PERSON_NAME] [DATE] 11:07 👍 Editar Ex…" at bounding box center [1238, 503] width 361 height 53
copy p "motion do conteúdo de 04/08 em Motion FB"
click at [1107, 573] on p "dialog" at bounding box center [1222, 691] width 370 height 15
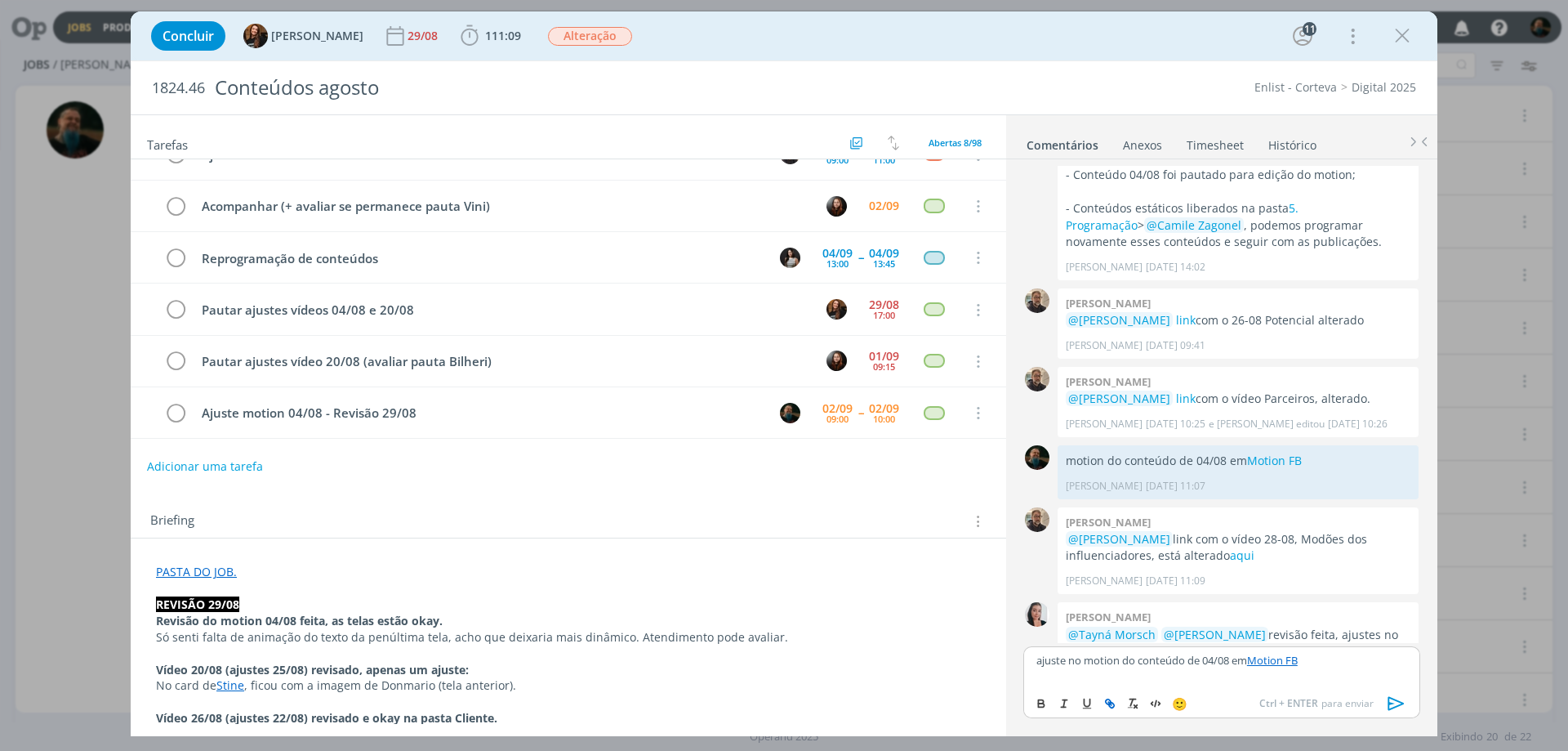
click at [1254, 573] on icon "dialog" at bounding box center [1396, 704] width 16 height 14
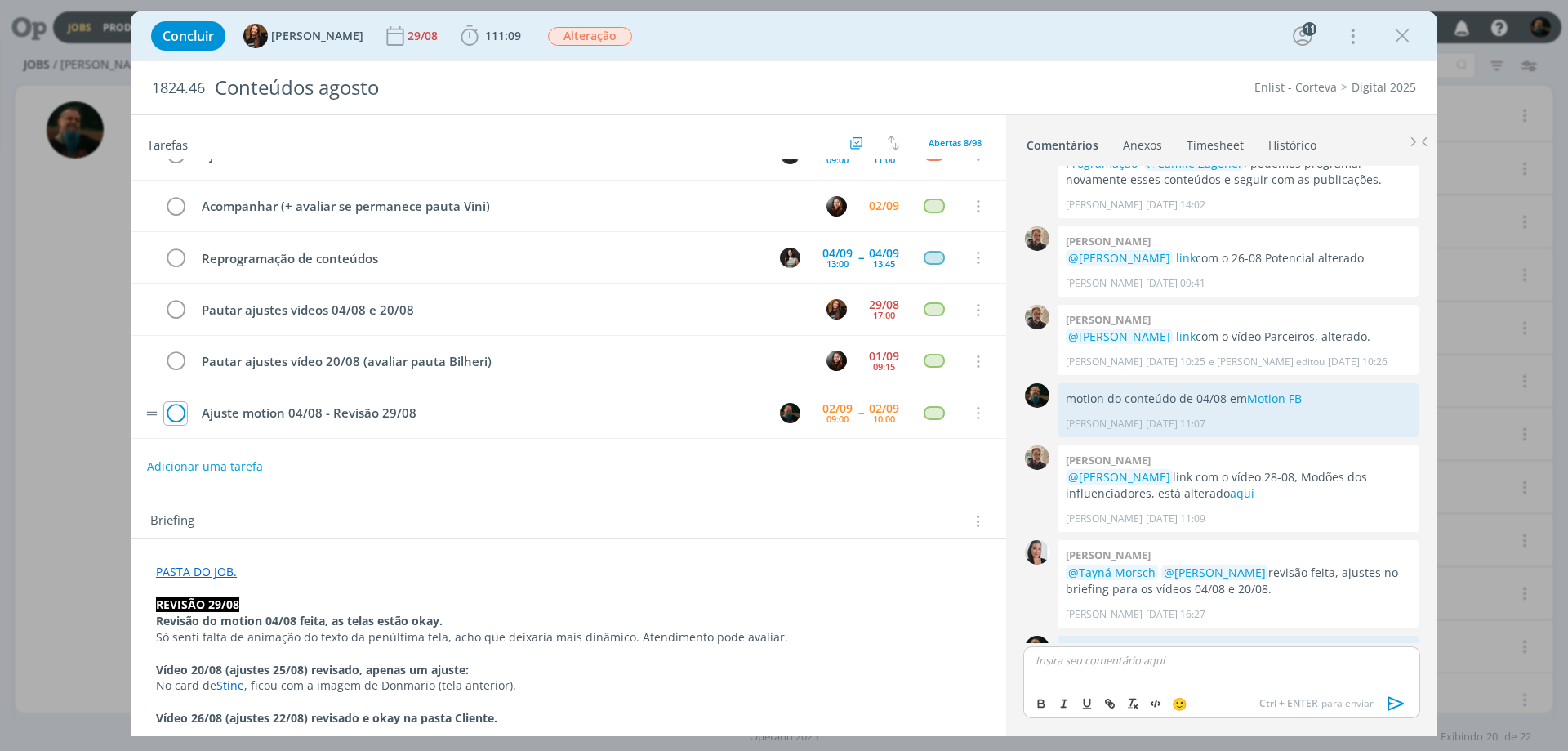
click at [173, 412] on icon "dialog" at bounding box center [175, 413] width 23 height 25
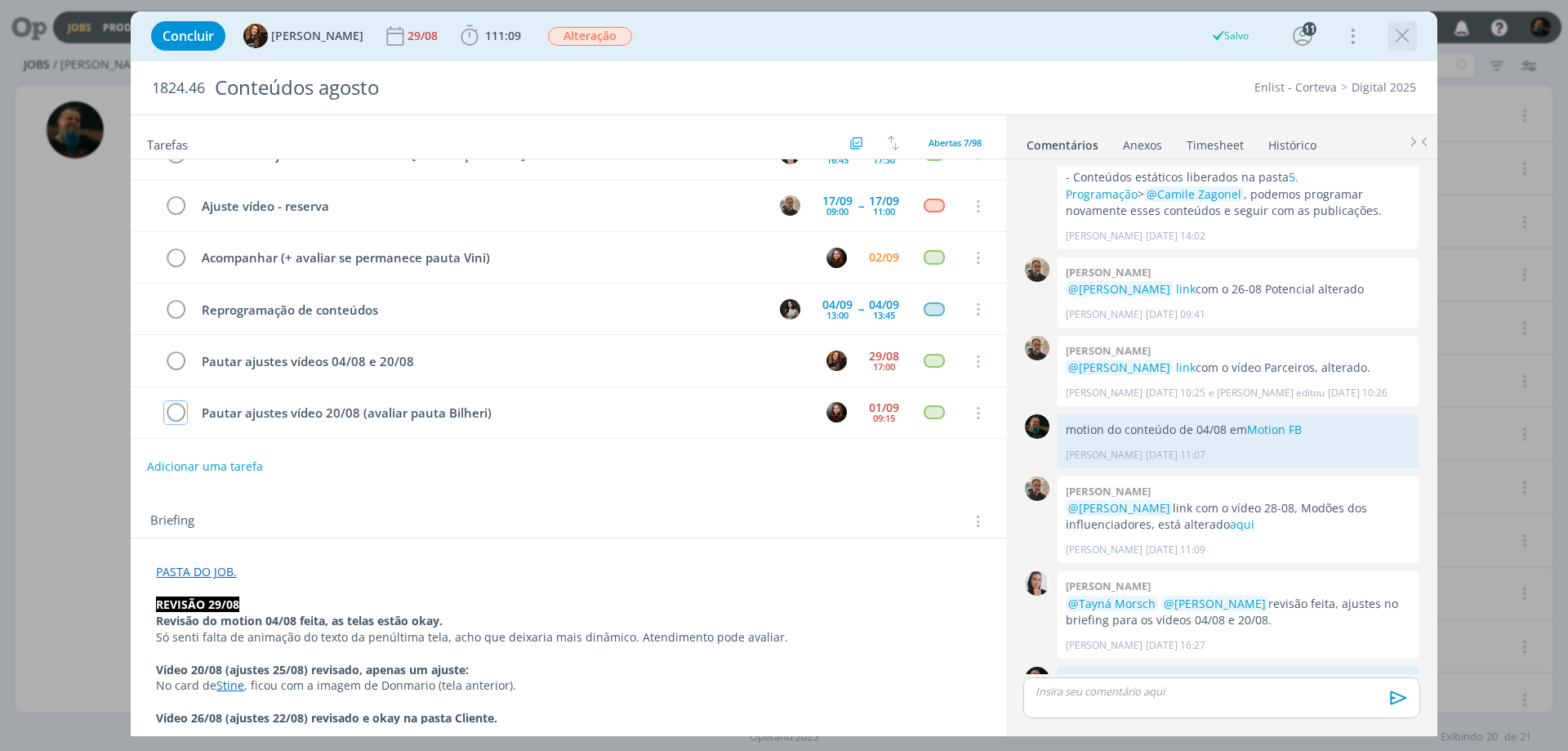
scroll to position [83, 0]
click at [1254, 35] on icon "dialog" at bounding box center [1402, 37] width 25 height 25
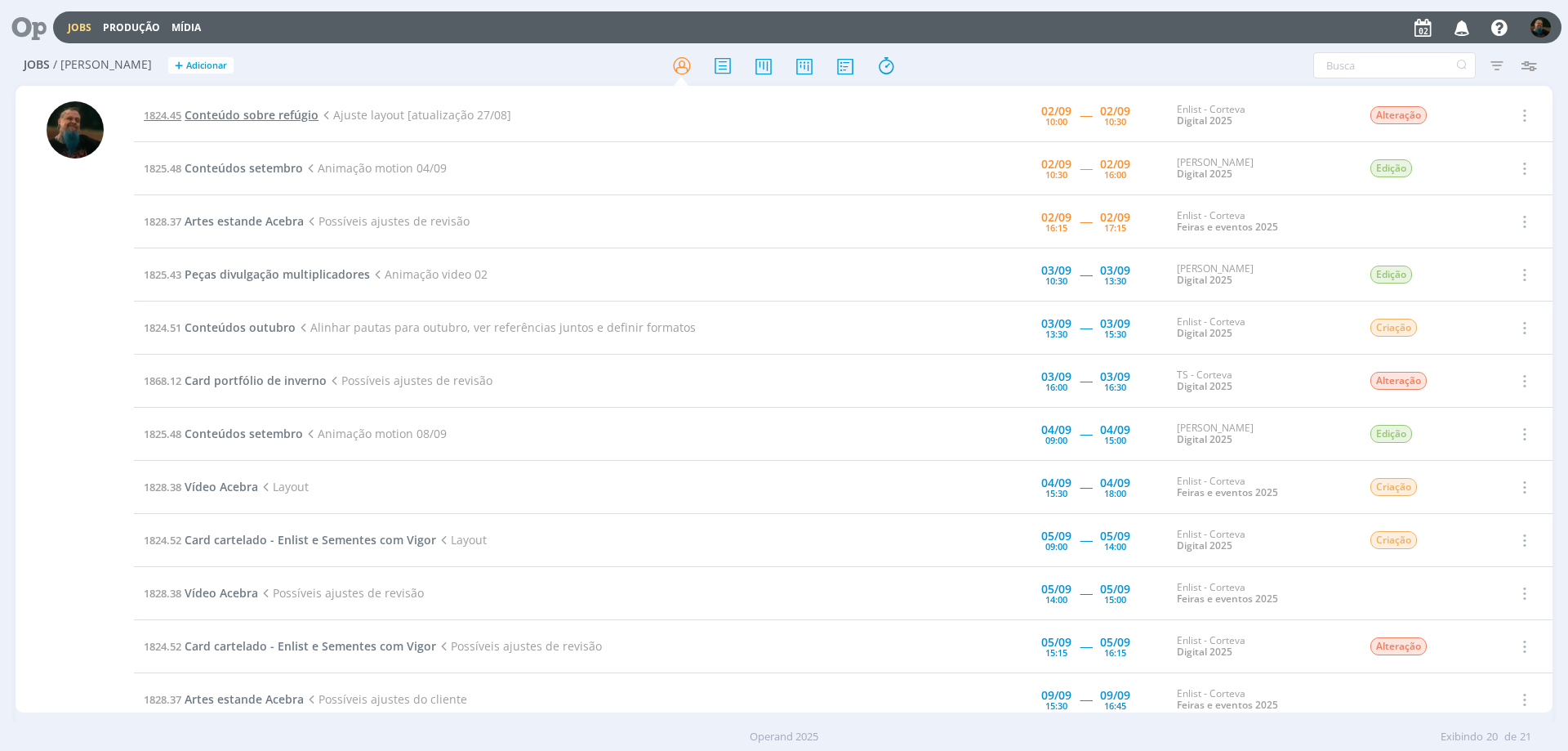
click at [287, 114] on span "Conteúdo sobre refúgio" at bounding box center [251, 114] width 134 height 15
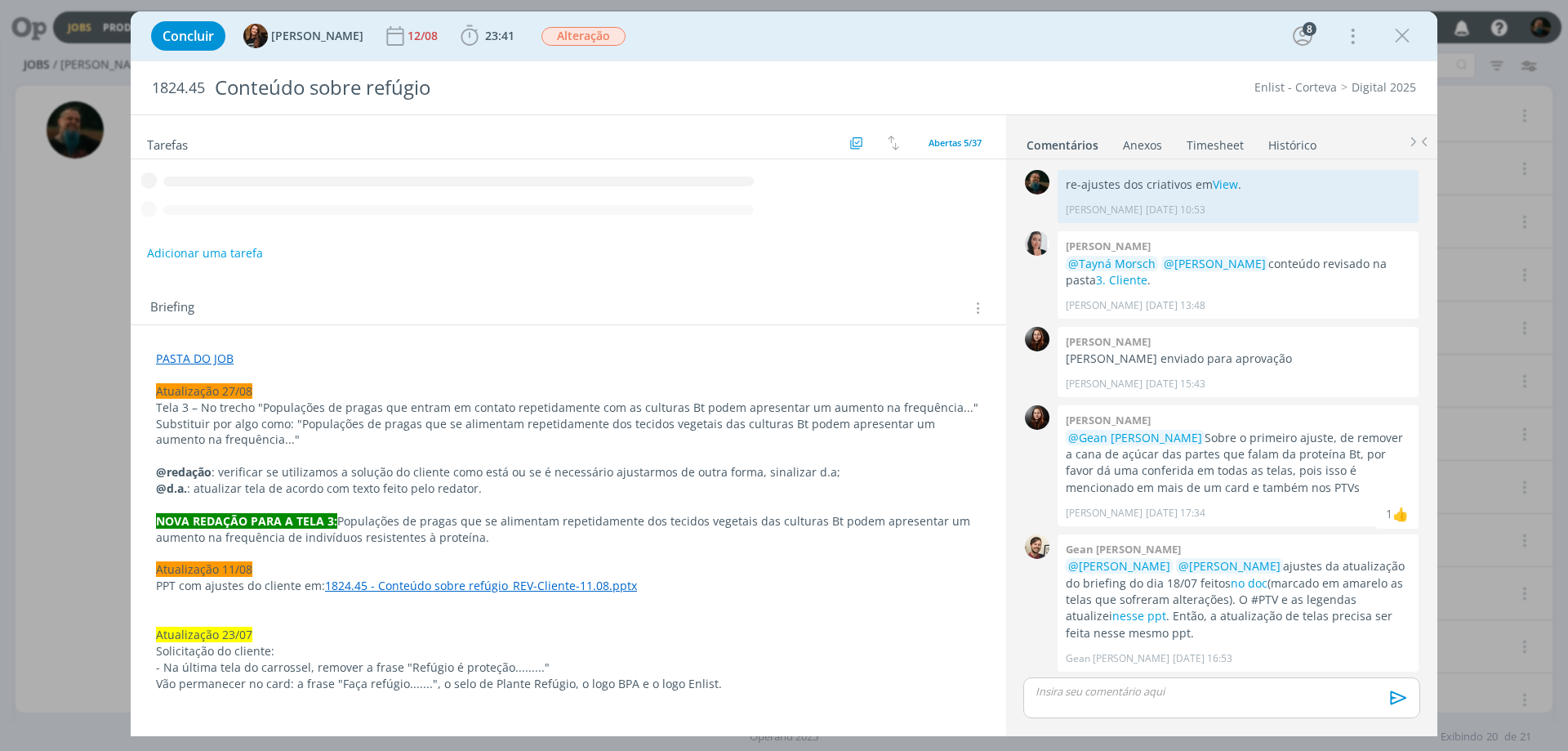
scroll to position [1362, 0]
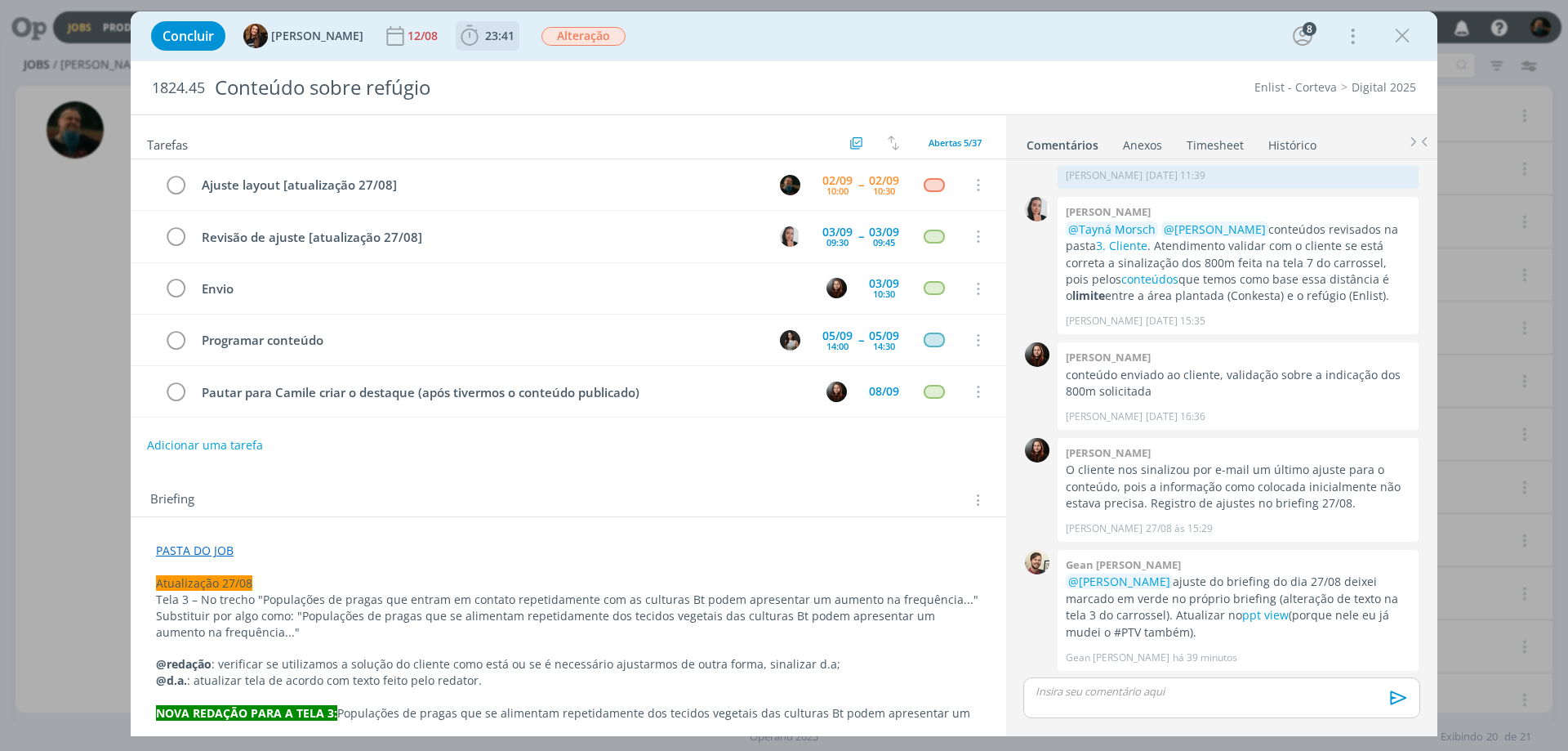
click at [492, 43] on span "23:41" at bounding box center [500, 35] width 29 height 15
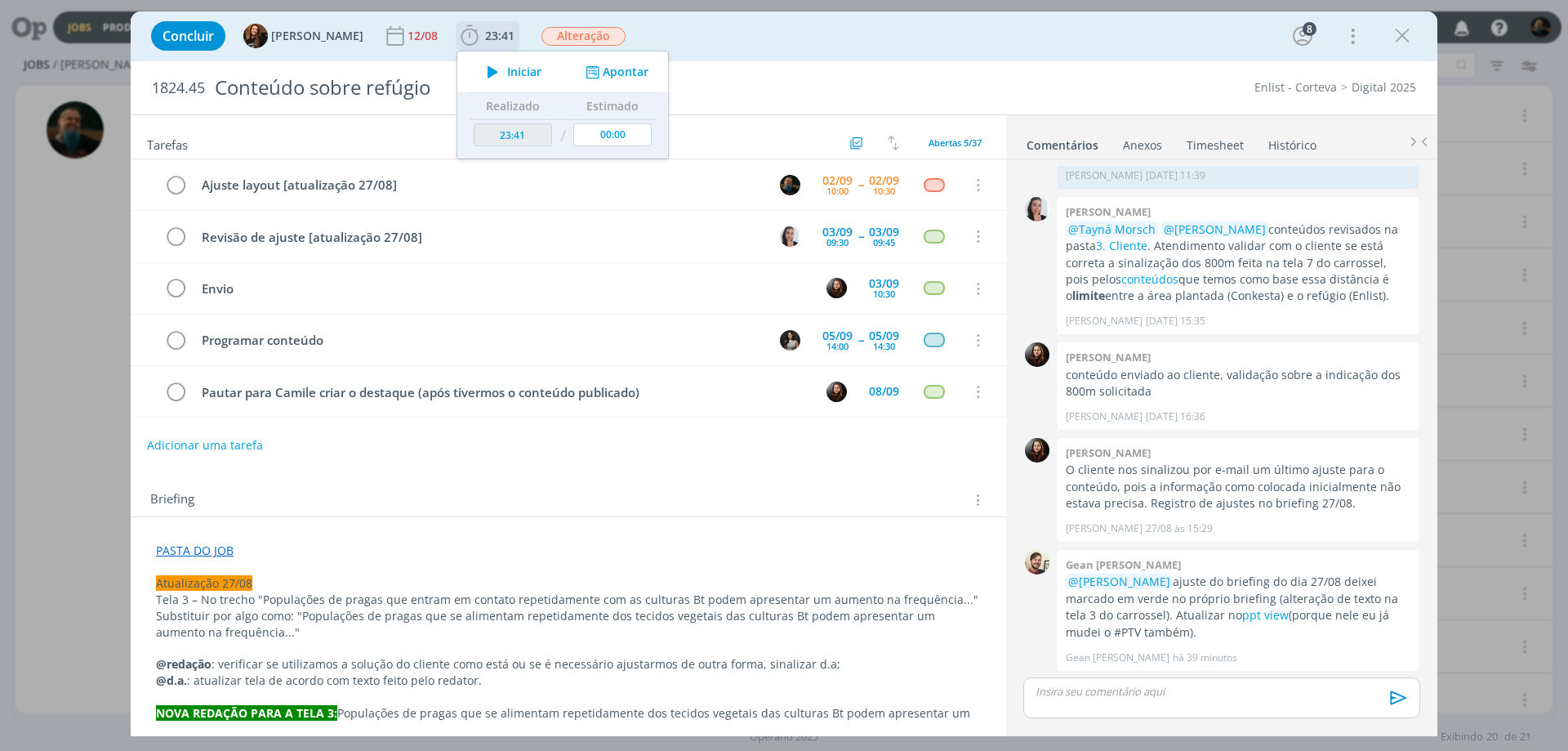
click at [513, 78] on span "Iniciar" at bounding box center [524, 71] width 35 height 12
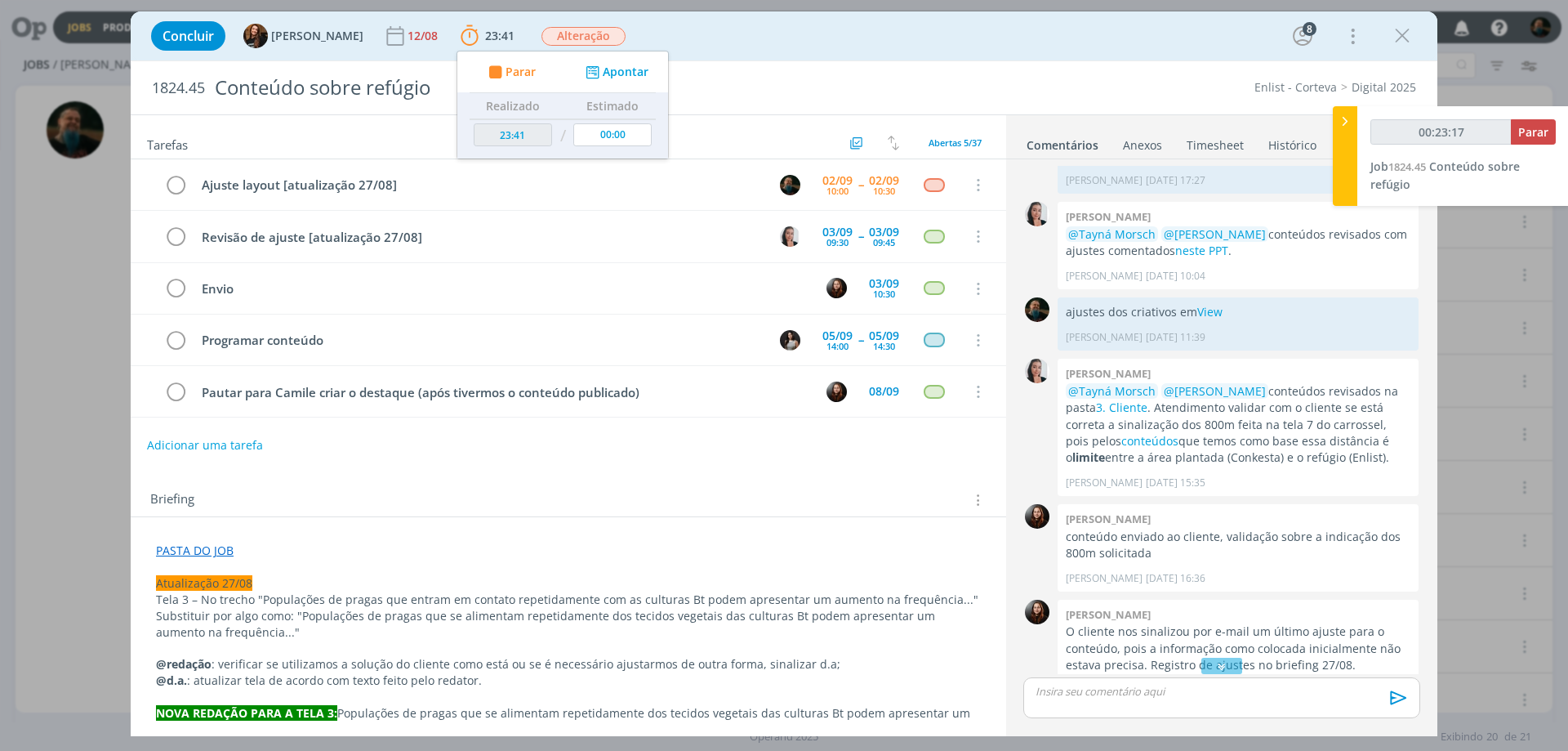
scroll to position [1117, 0]
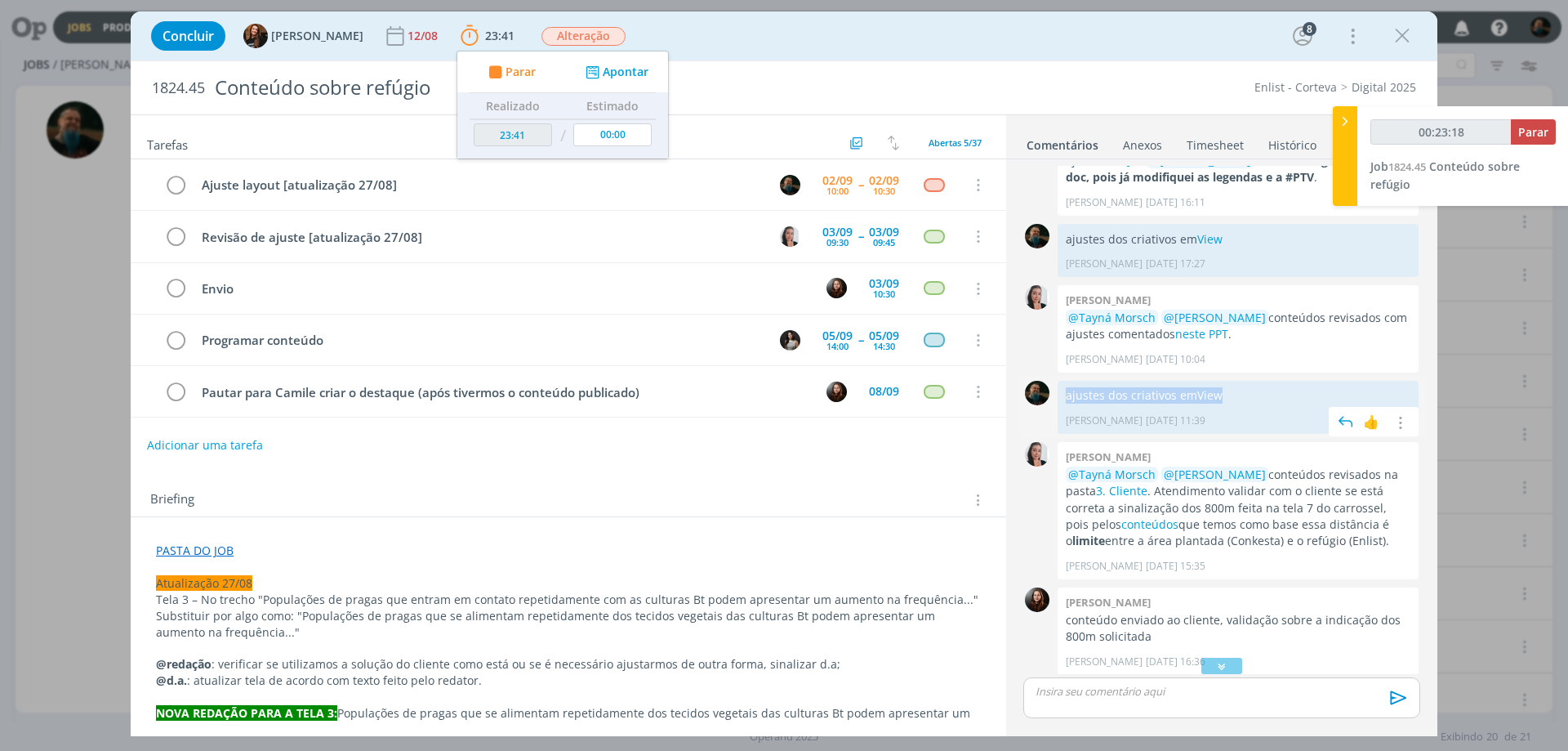
drag, startPoint x: 1234, startPoint y: 396, endPoint x: 1067, endPoint y: 400, distance: 167.0
click at [1067, 400] on p "ajustes dos criativos em View" at bounding box center [1238, 396] width 345 height 16
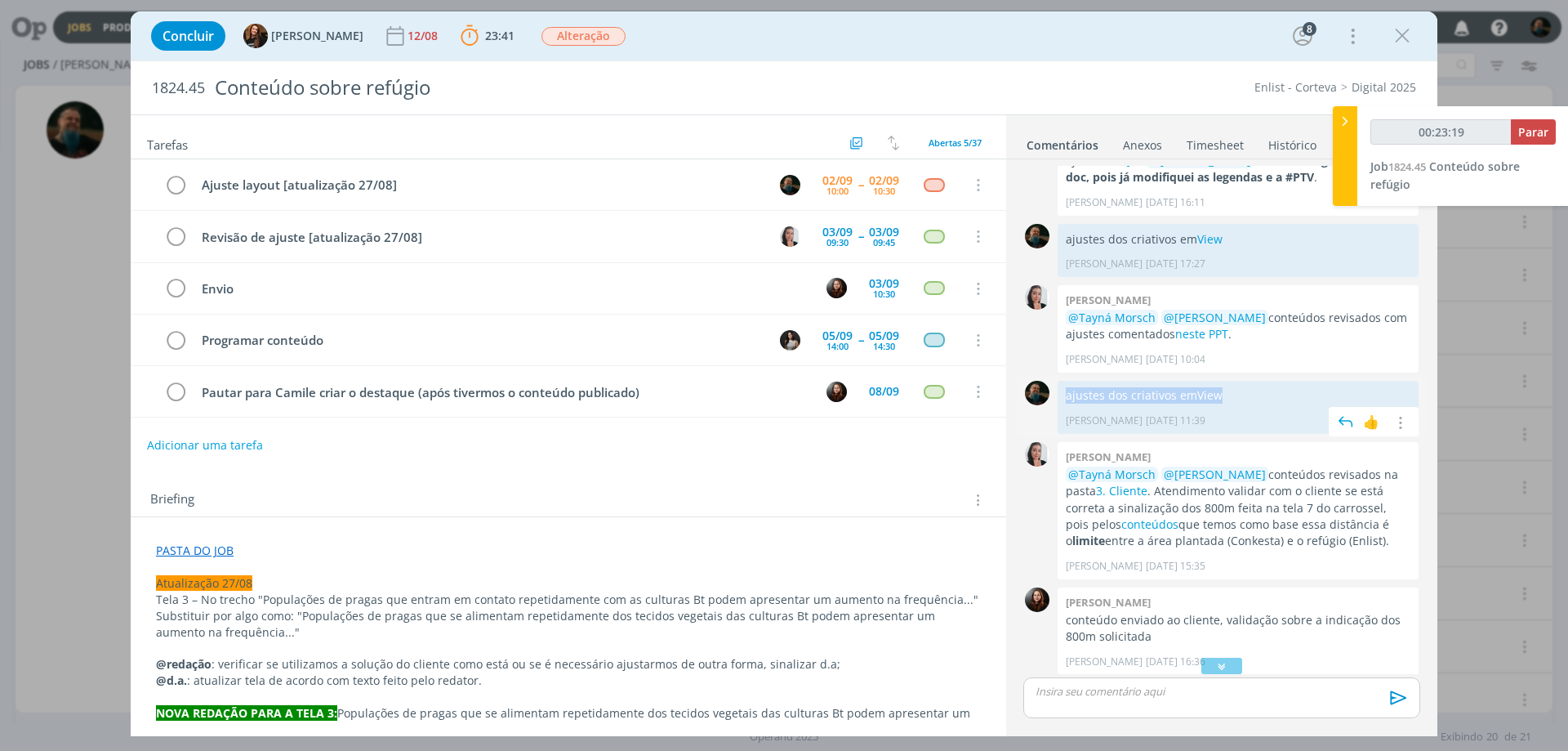
copy p "ajustes dos criativos em View"
click at [1144, 573] on p "dialog" at bounding box center [1222, 691] width 370 height 15
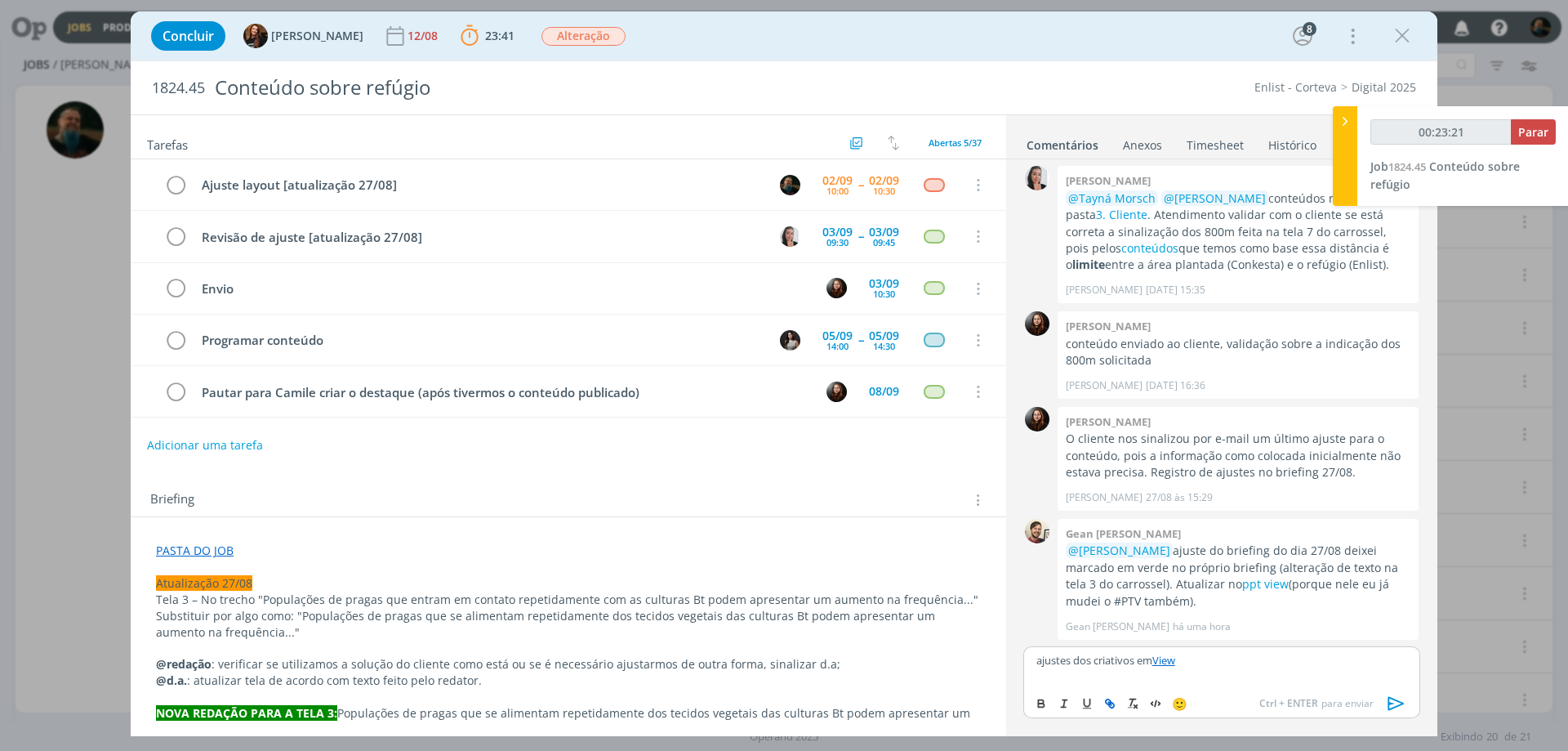
click at [1254, 573] on icon "dialog" at bounding box center [1397, 704] width 25 height 25
type input "00:23:23"
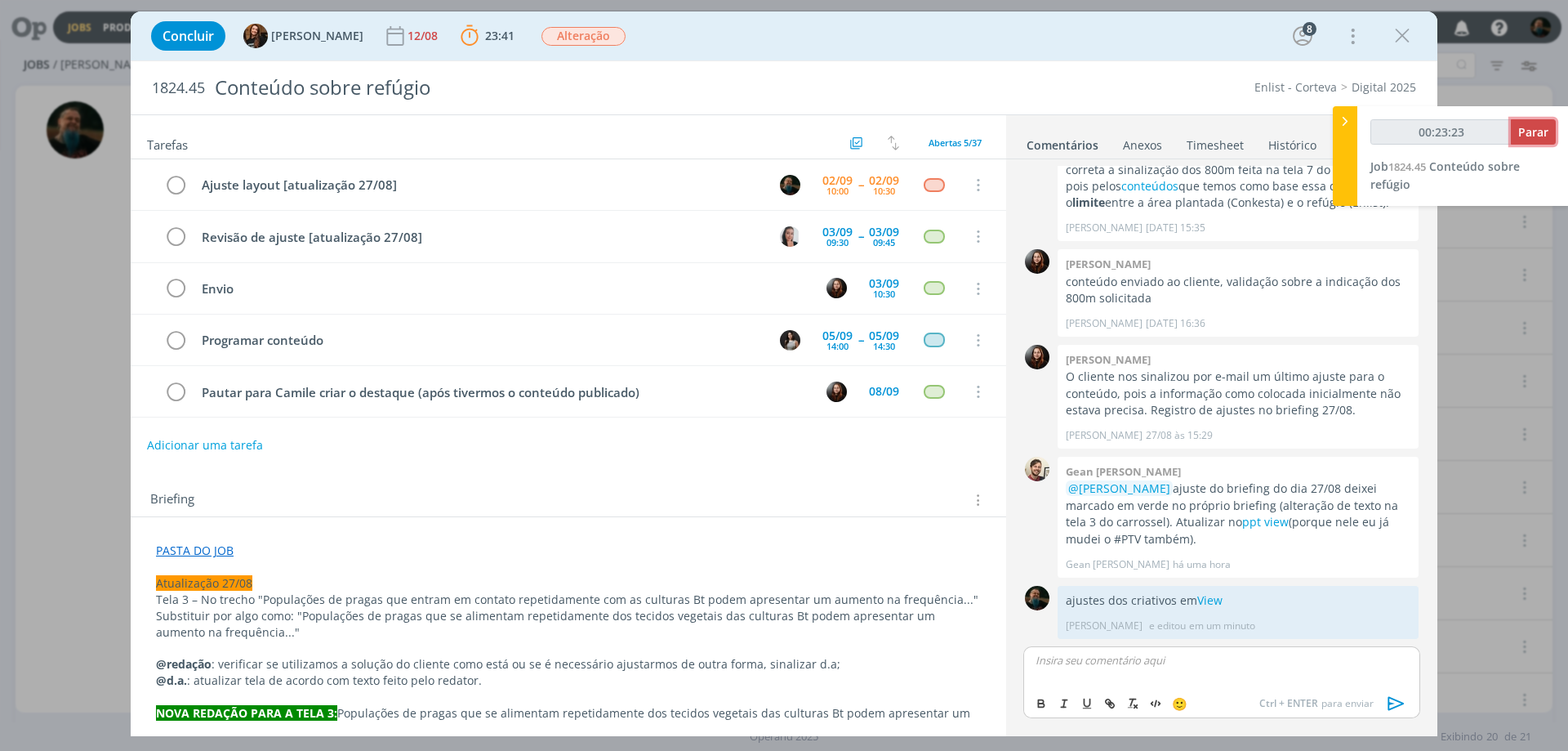
click at [1254, 131] on span "Parar" at bounding box center [1533, 131] width 30 height 15
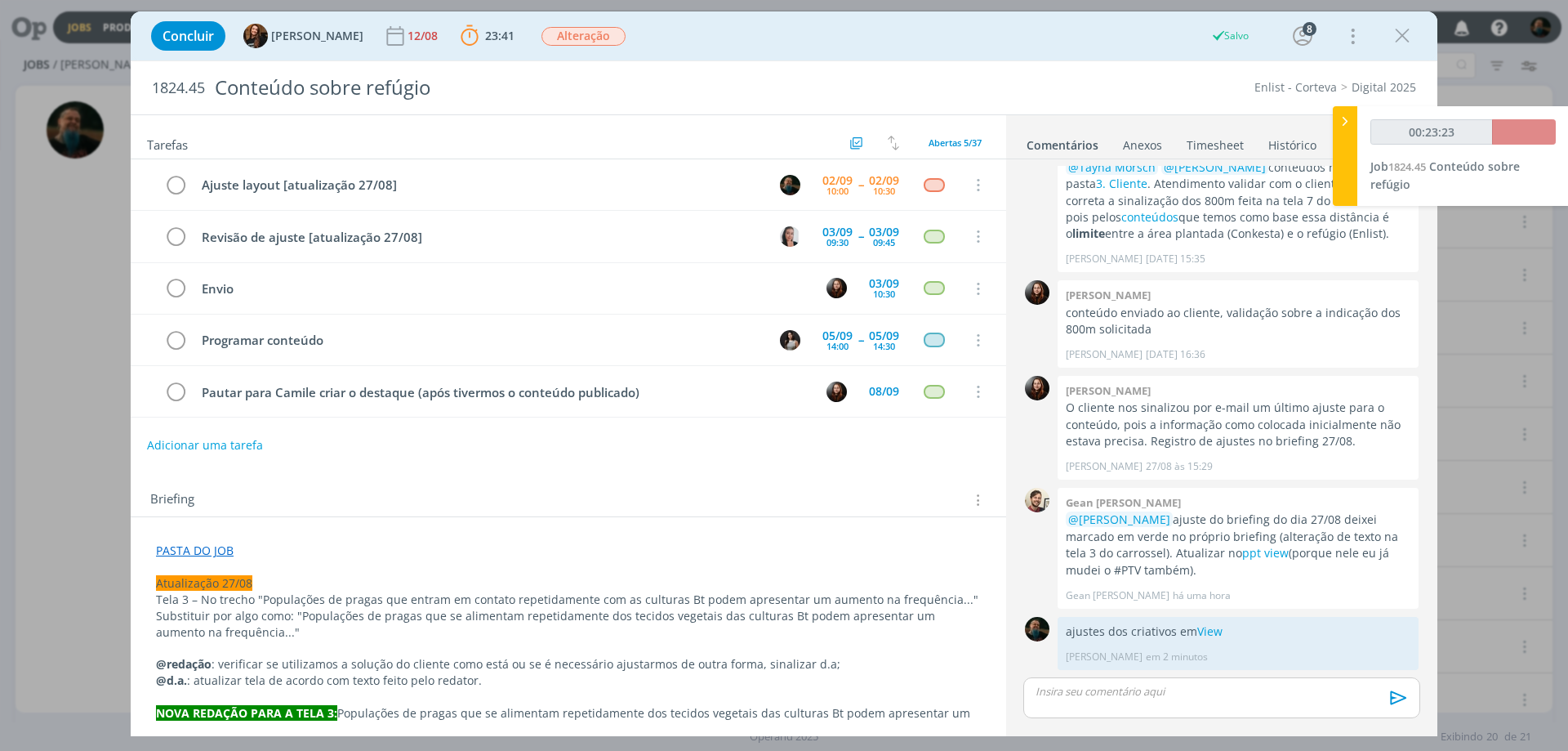
scroll to position [1424, 0]
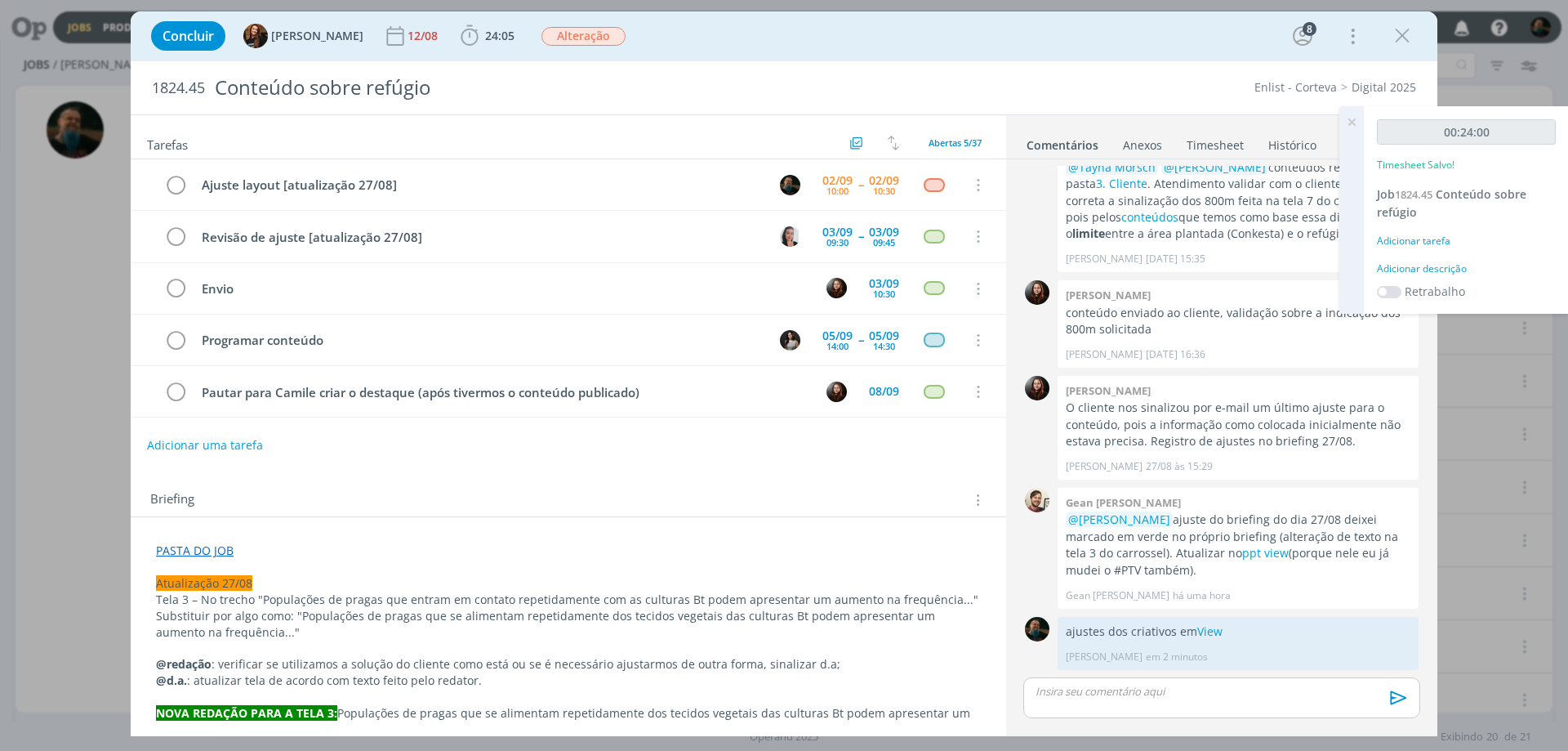
click at [1254, 268] on div "Adicionar descrição" at bounding box center [1466, 269] width 179 height 15
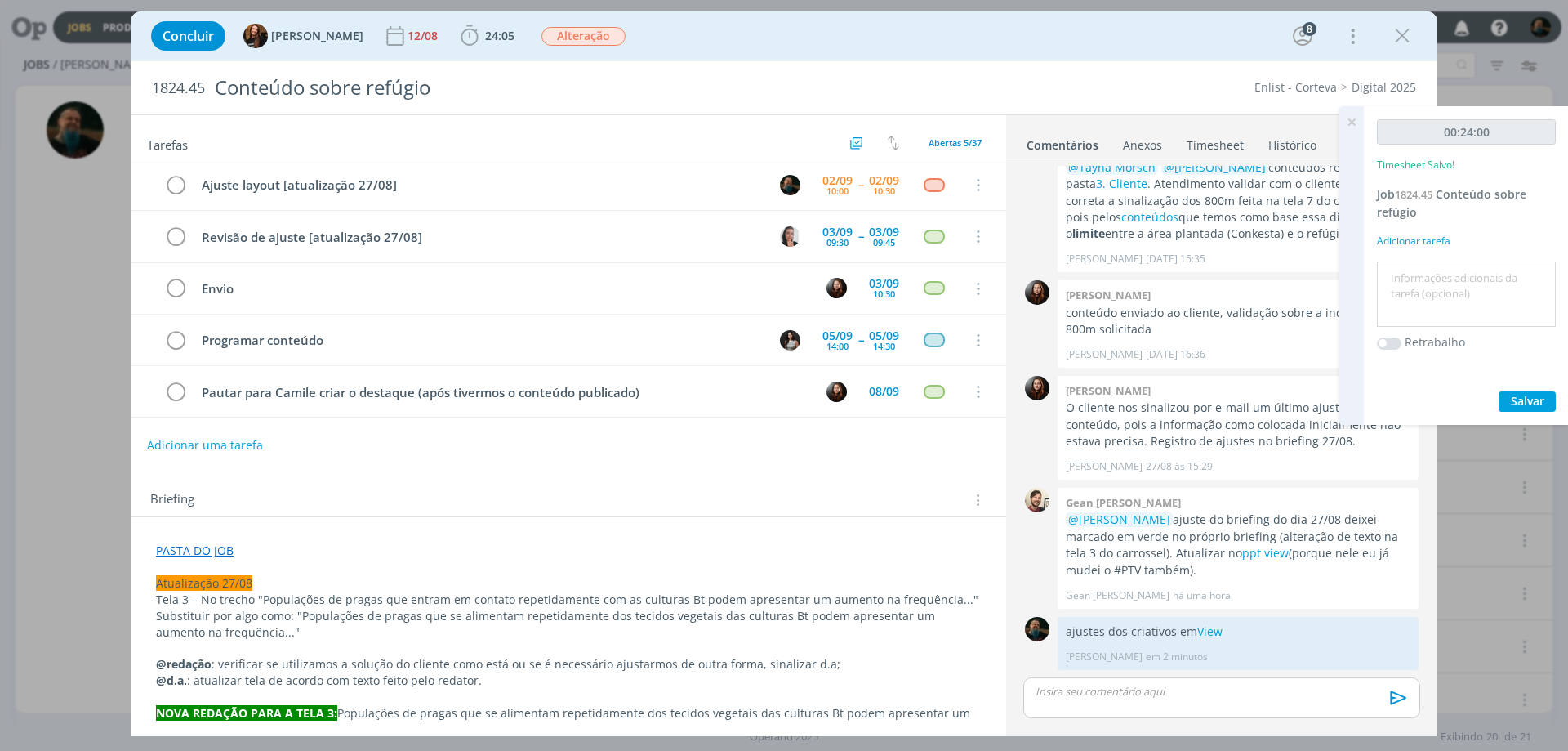
click at [1254, 288] on textarea at bounding box center [1466, 294] width 171 height 58
type textarea "ajustes de layout"
click at [1254, 404] on span "Salvar" at bounding box center [1528, 400] width 34 height 15
click at [1254, 120] on icon at bounding box center [1352, 122] width 29 height 32
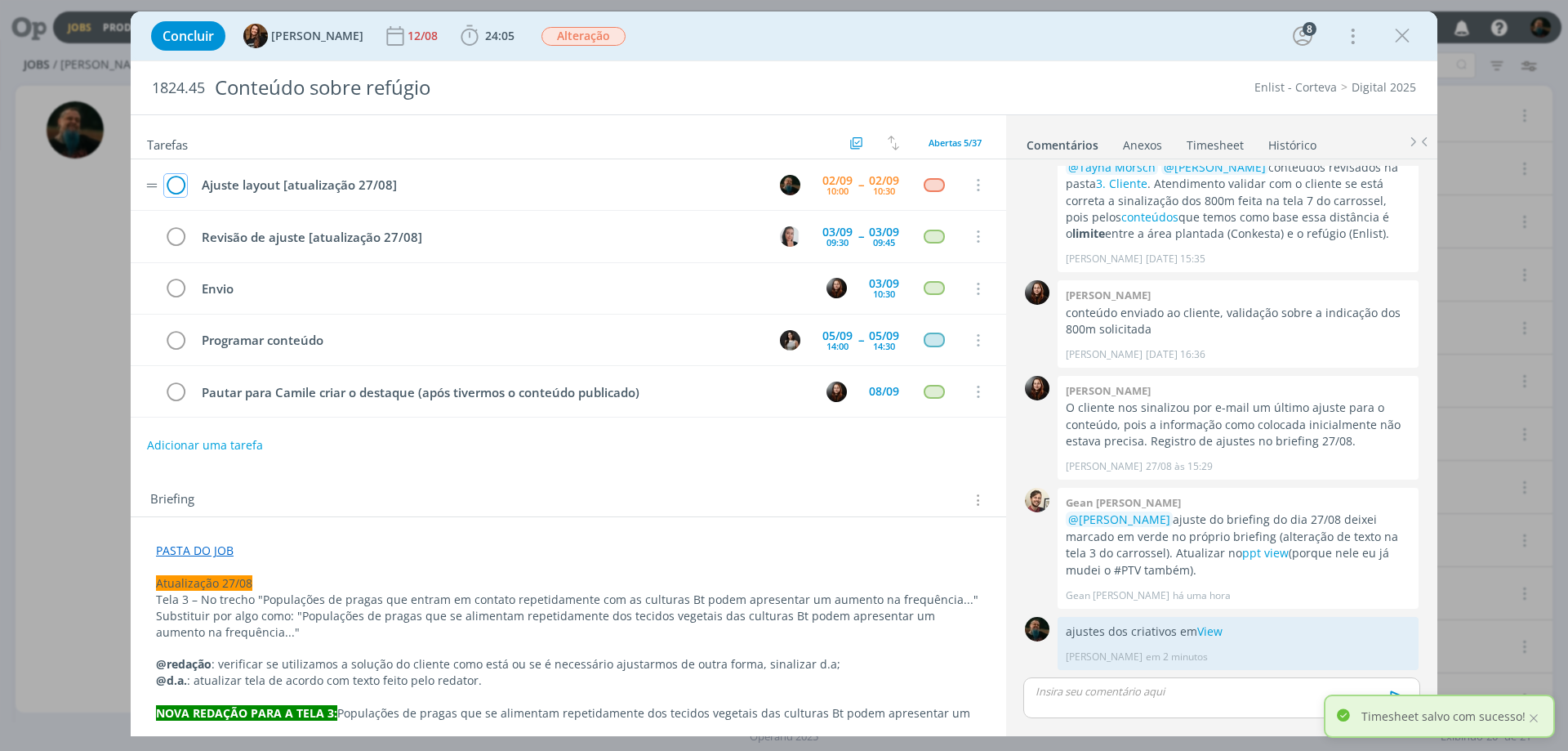
click at [174, 185] on icon "dialog" at bounding box center [175, 185] width 23 height 25
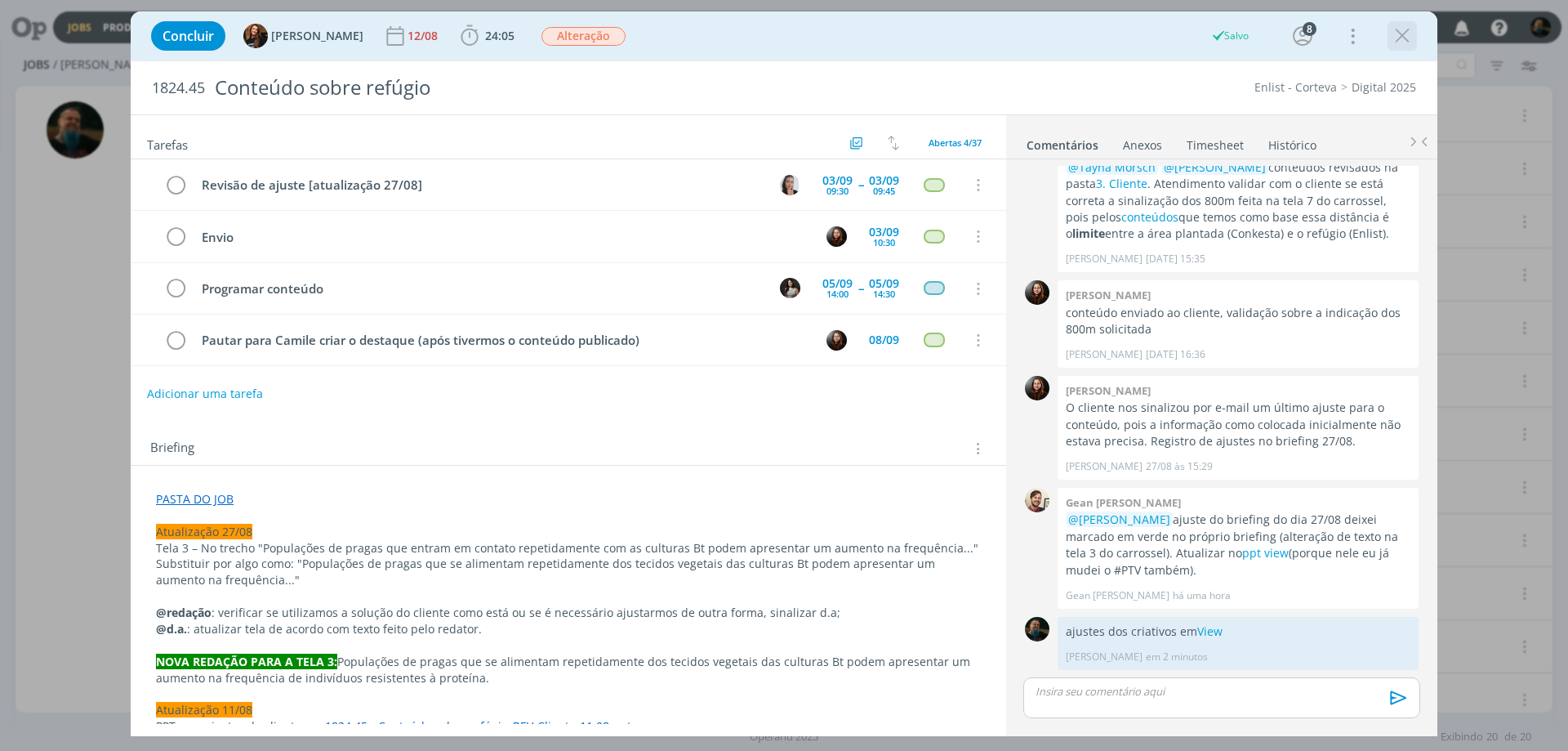
click at [1254, 31] on icon "dialog" at bounding box center [1402, 37] width 25 height 25
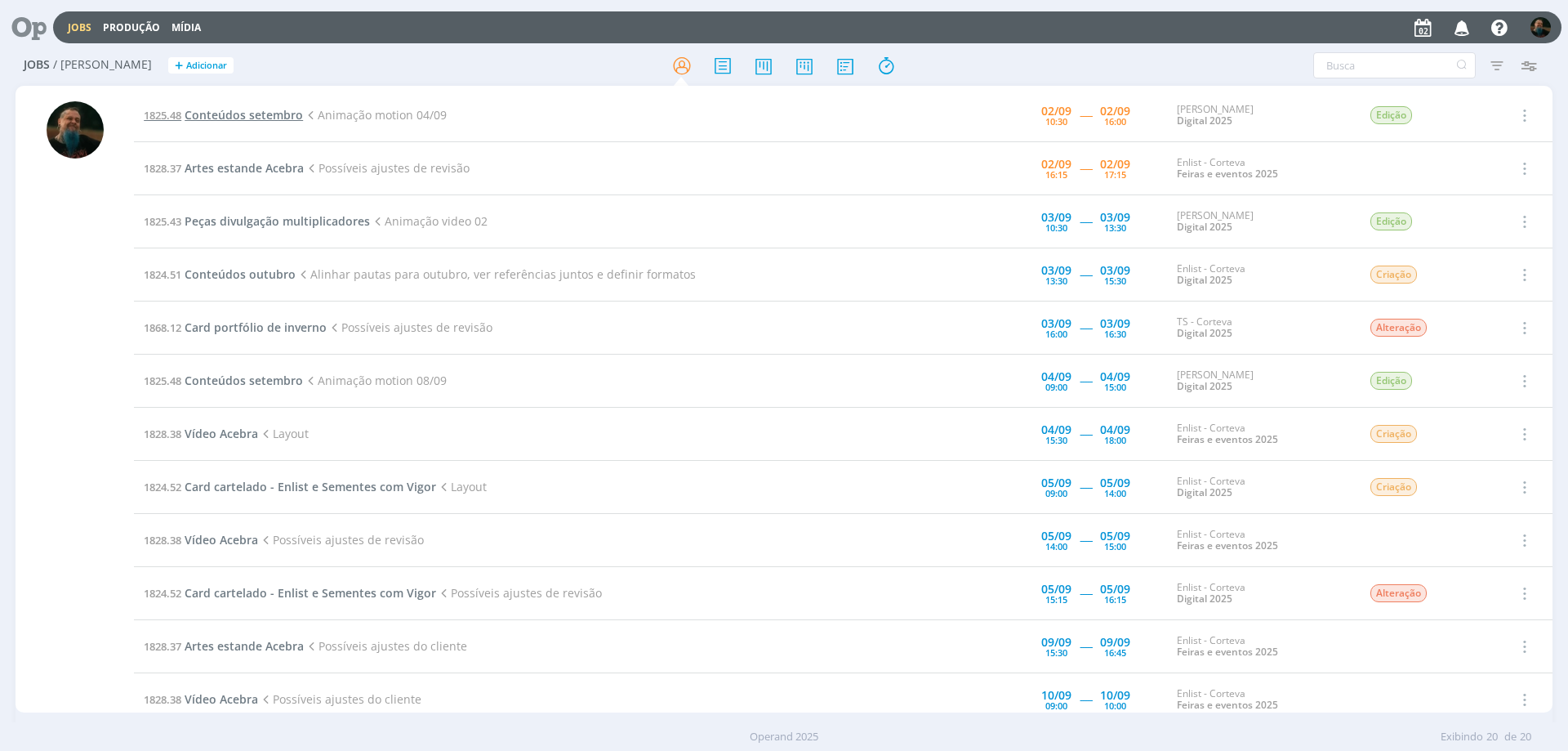
click at [275, 111] on span "Conteúdos setembro" at bounding box center [243, 114] width 118 height 15
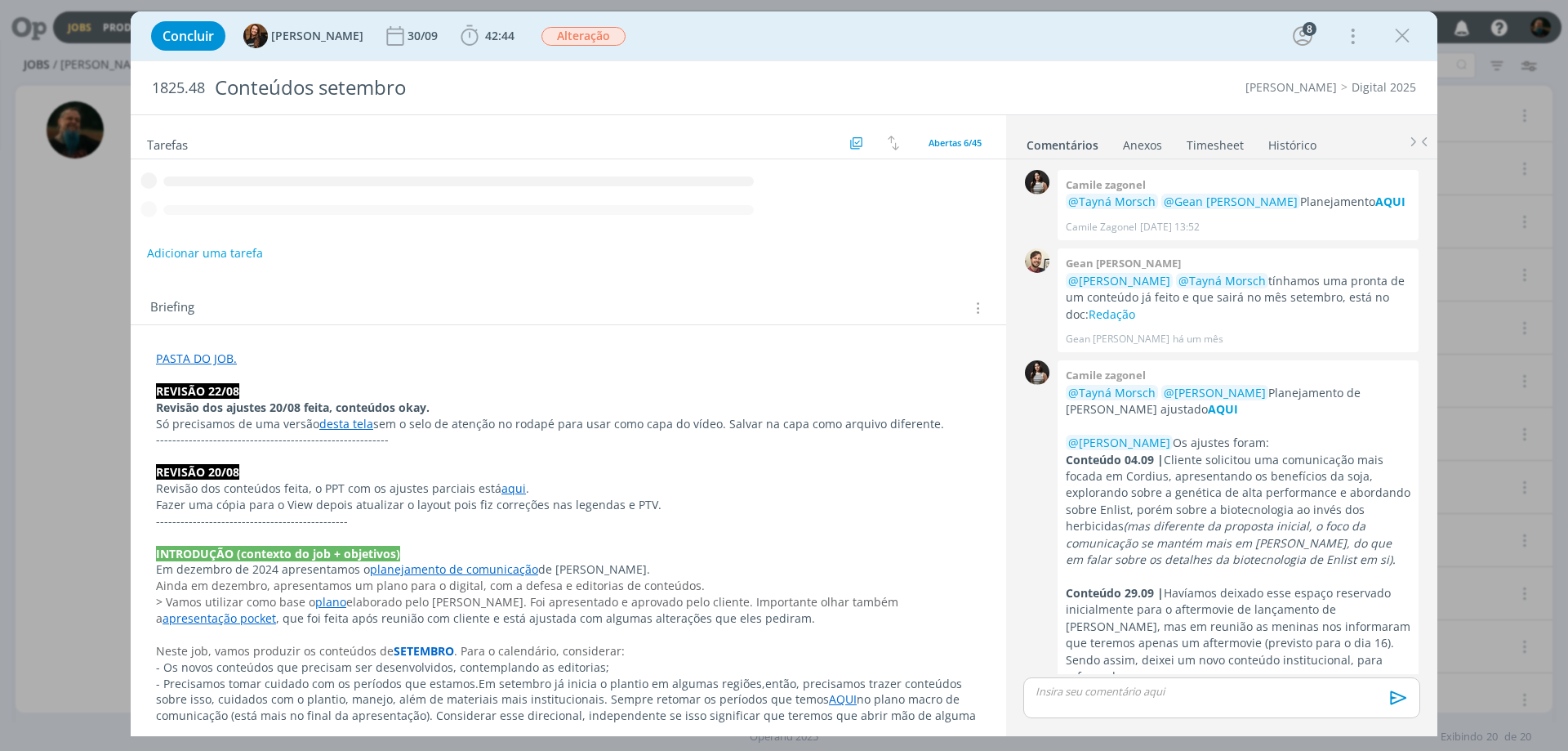
scroll to position [1809, 0]
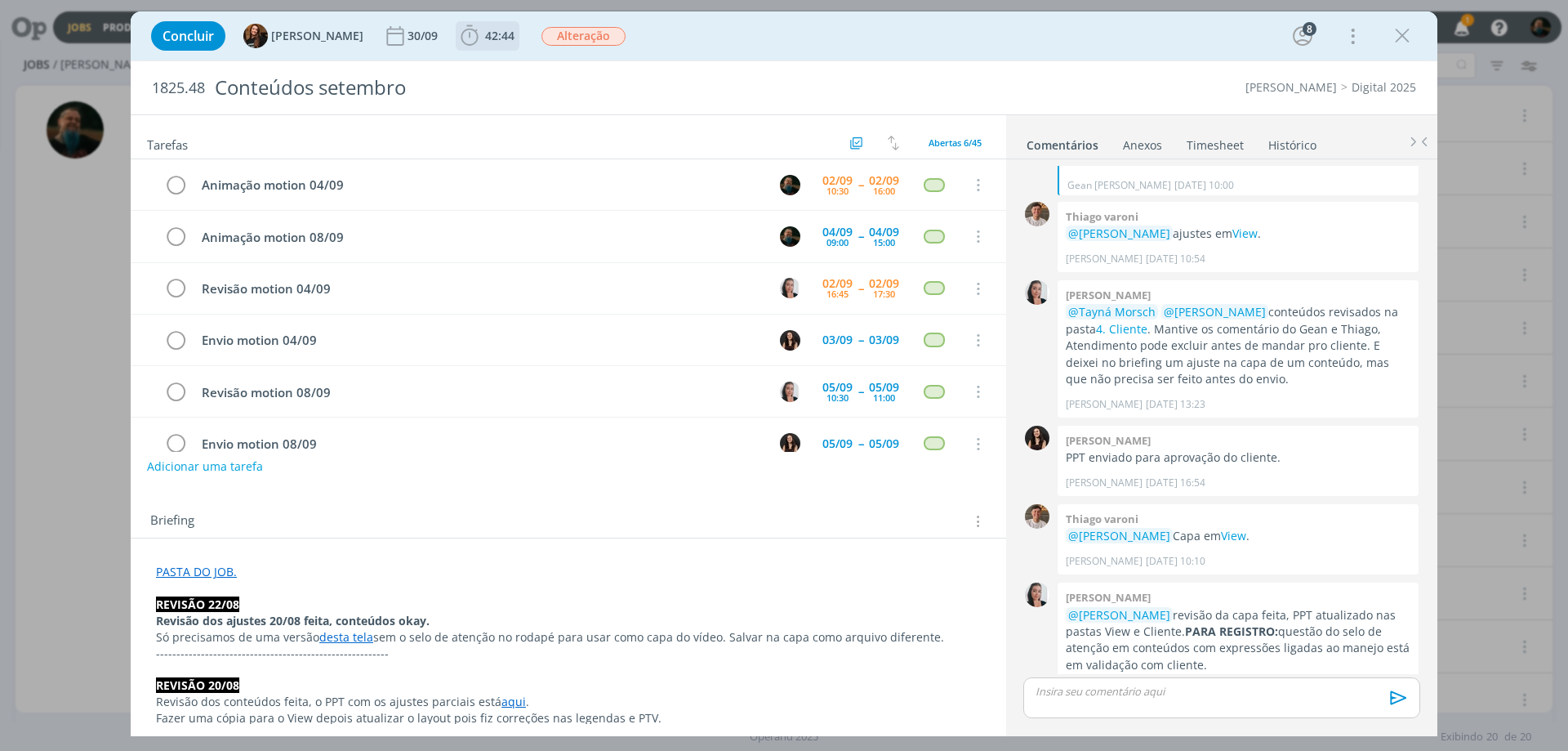
click at [478, 45] on span "42:44" at bounding box center [488, 37] width 61 height 25
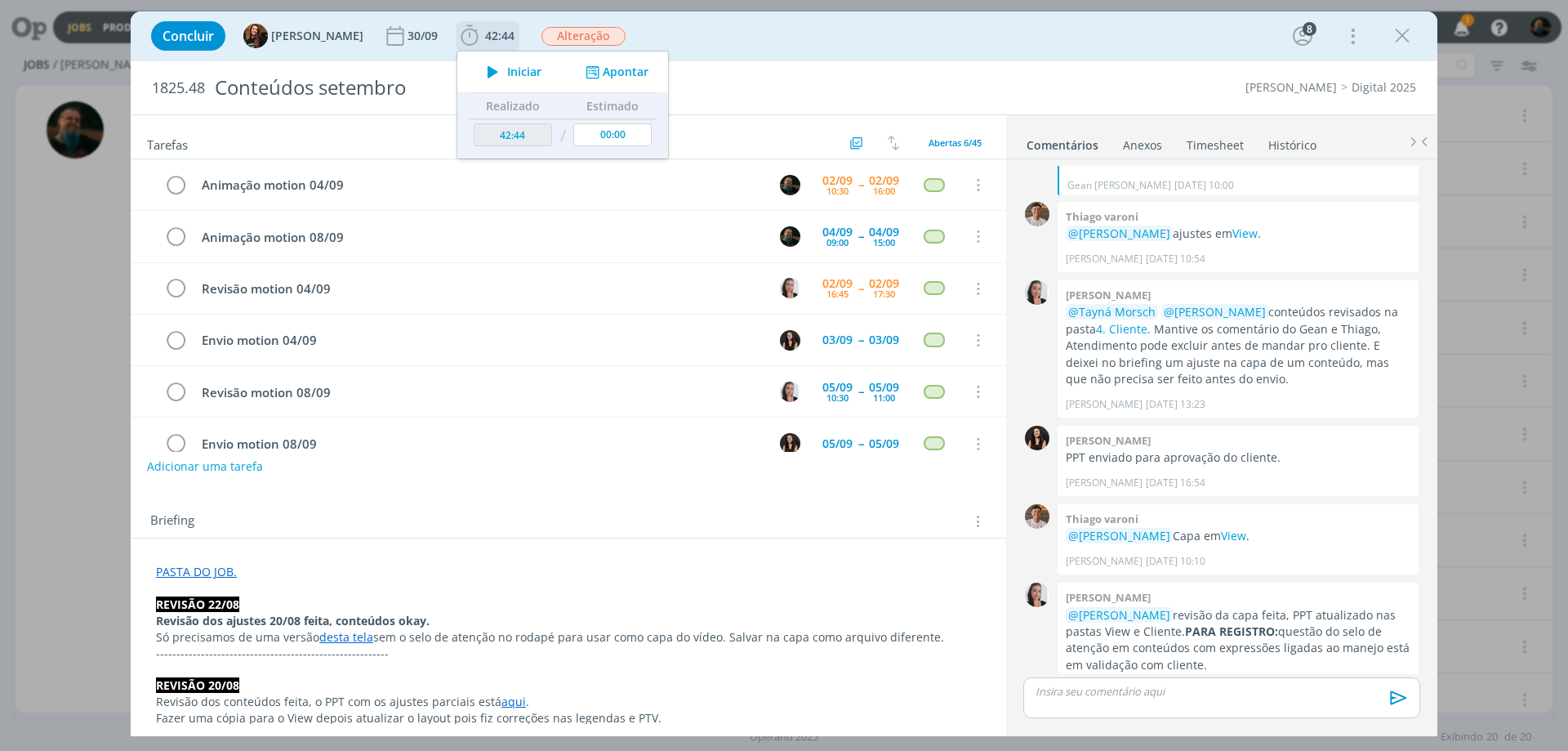
click at [508, 69] on span "Iniciar" at bounding box center [524, 71] width 35 height 12
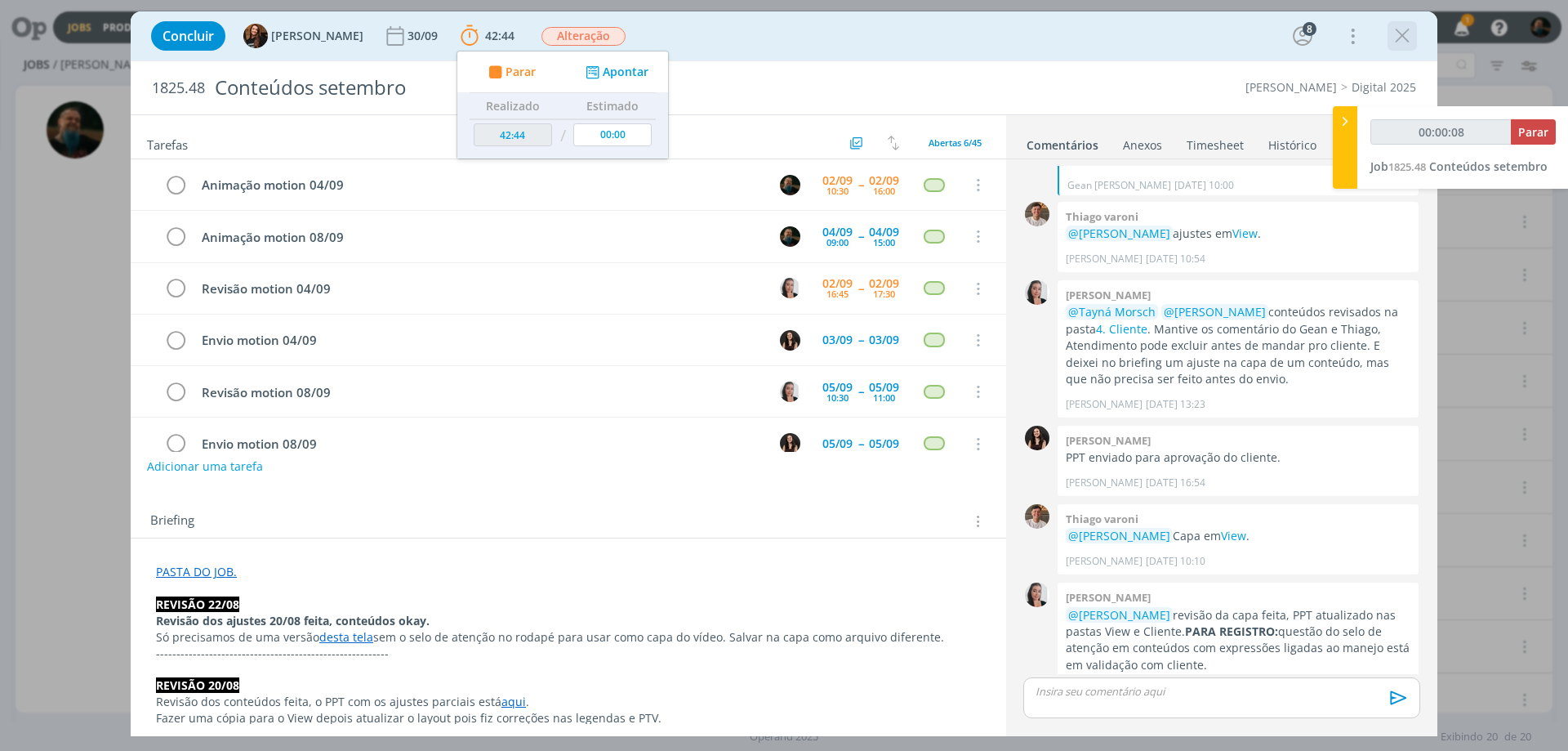
click at [1254, 39] on icon "dialog" at bounding box center [1402, 37] width 25 height 25
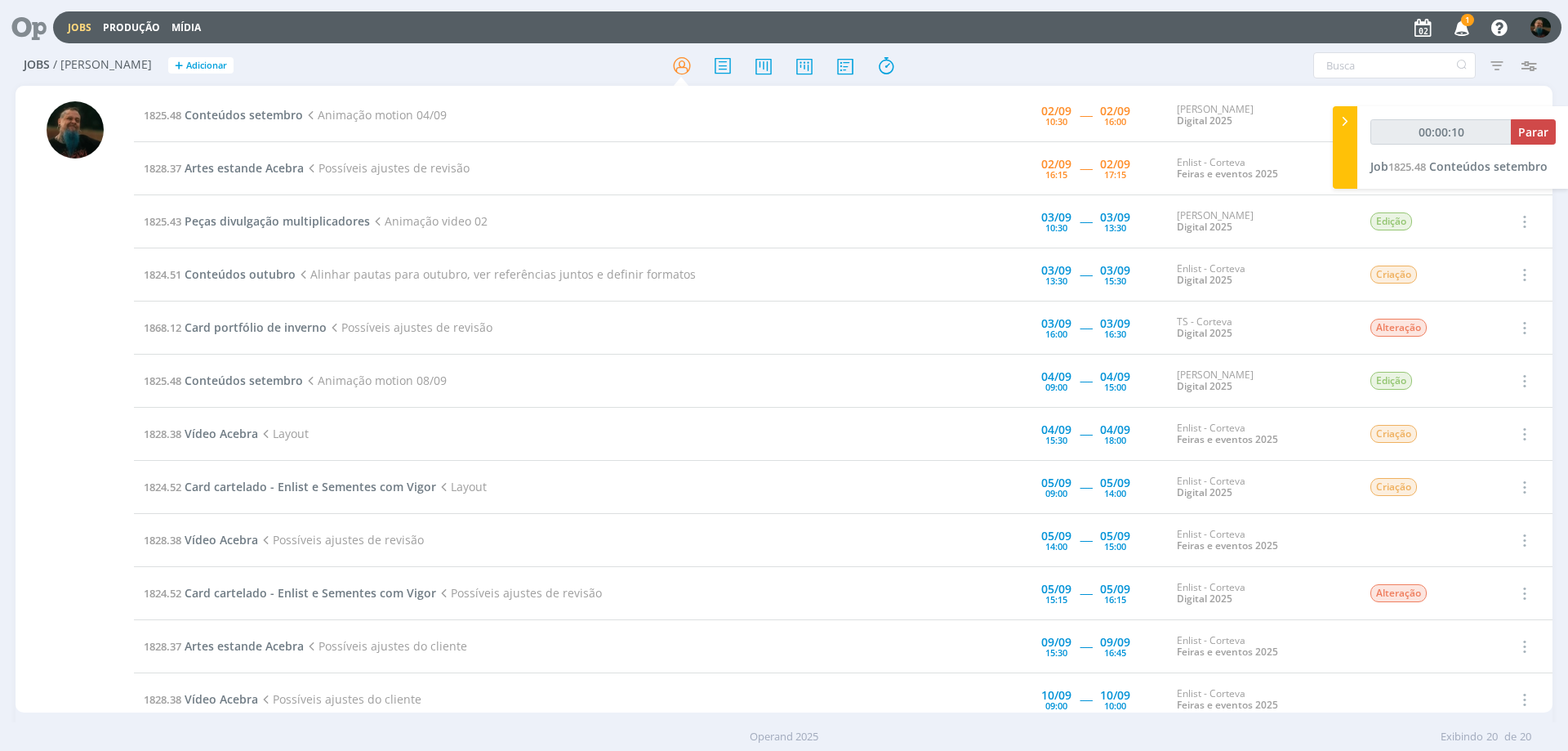
click at [1254, 30] on icon "button" at bounding box center [1462, 27] width 28 height 28
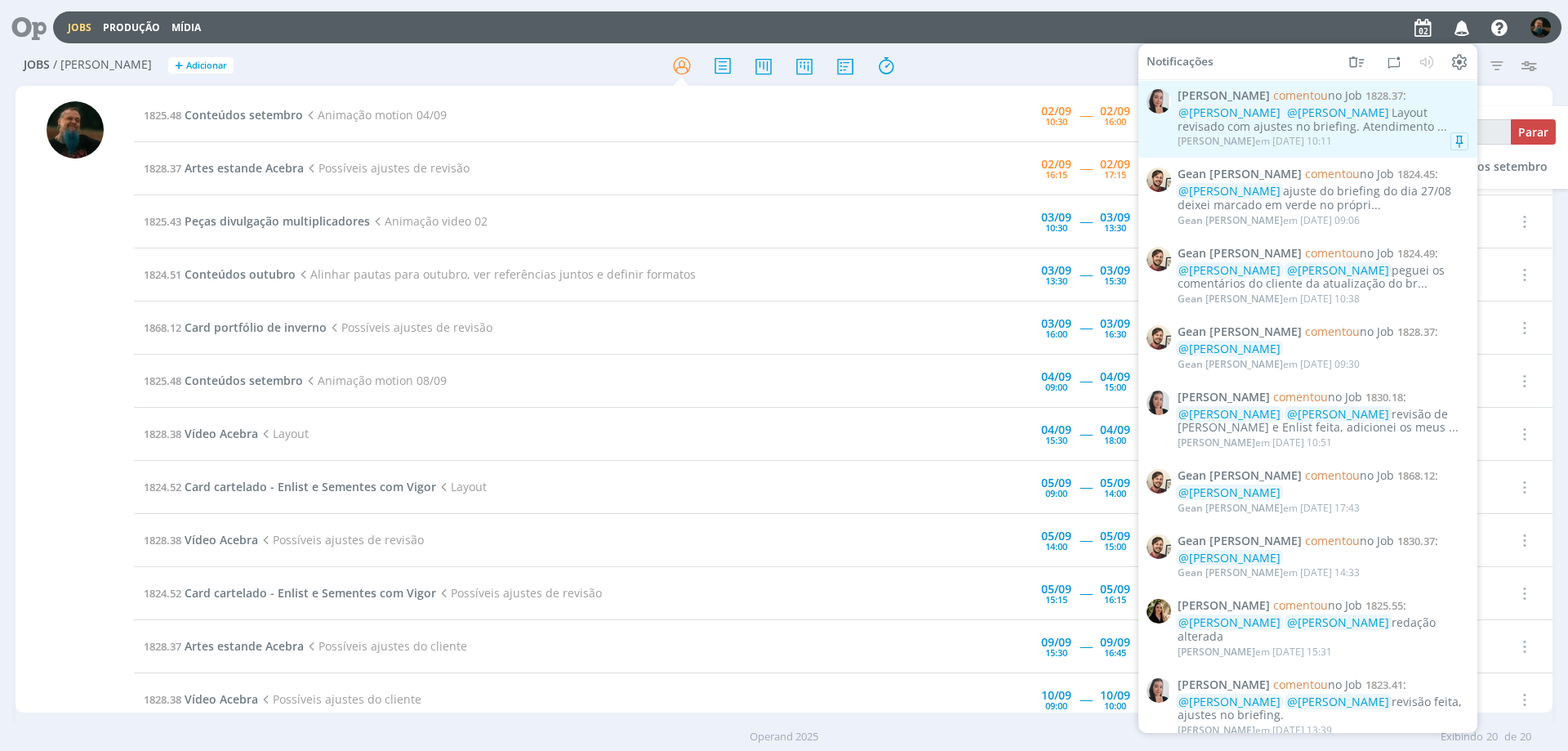
click at [1254, 129] on div "@[PERSON_NAME] @[PERSON_NAME] Layout revisado com ajustes no briefing. Atendime…" at bounding box center [1323, 119] width 291 height 28
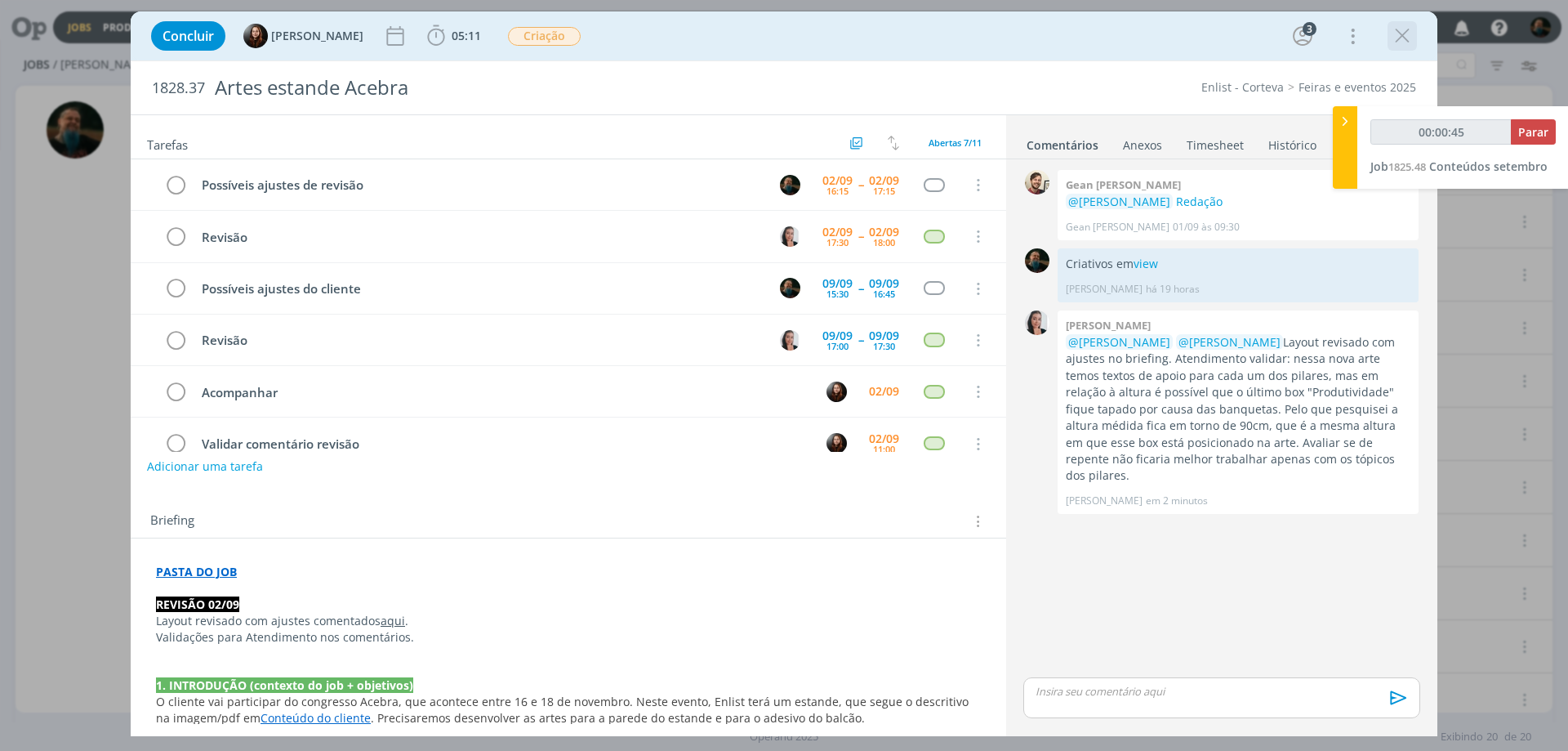
click at [1254, 26] on icon "dialog" at bounding box center [1402, 37] width 25 height 25
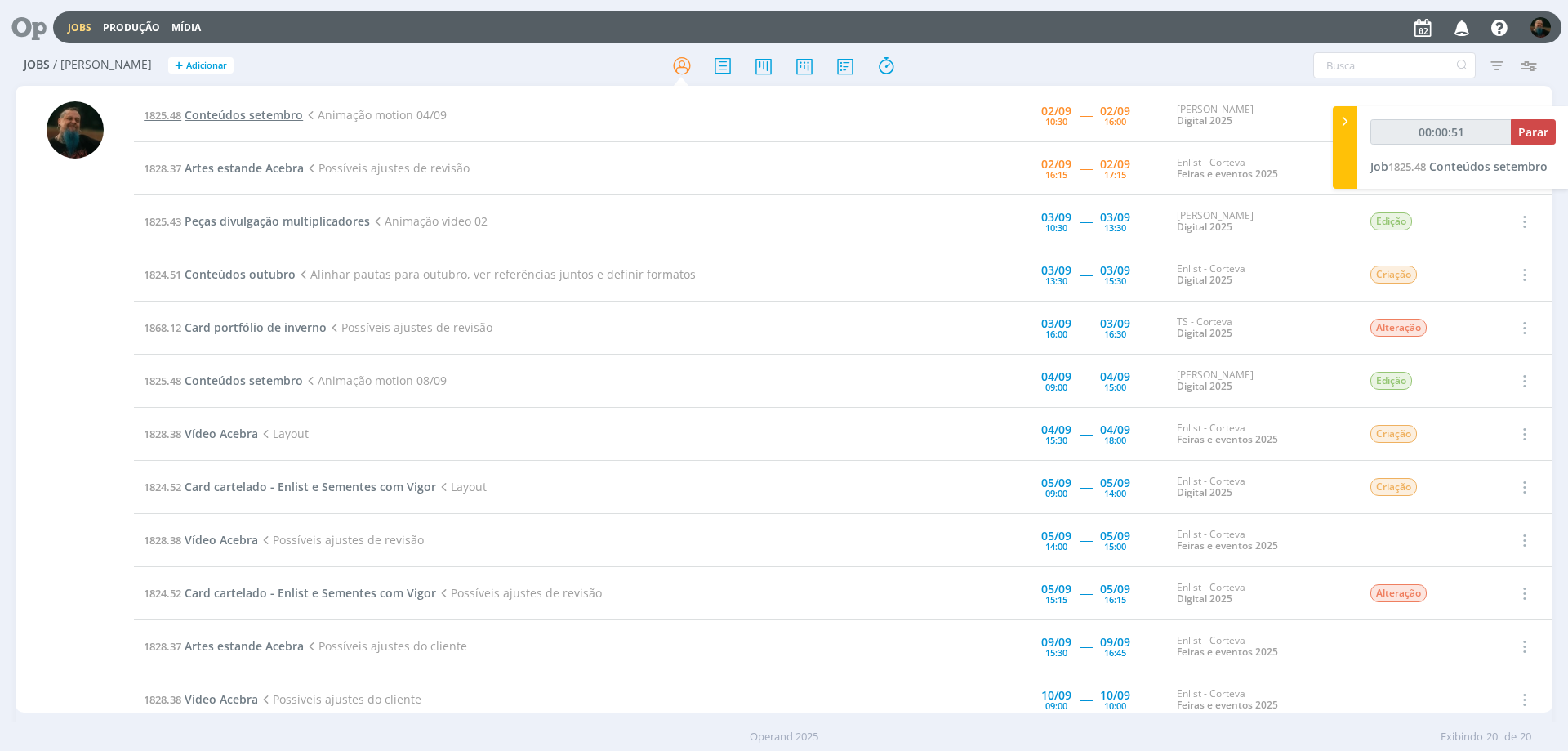
click at [281, 116] on span "Conteúdos setembro" at bounding box center [243, 114] width 118 height 15
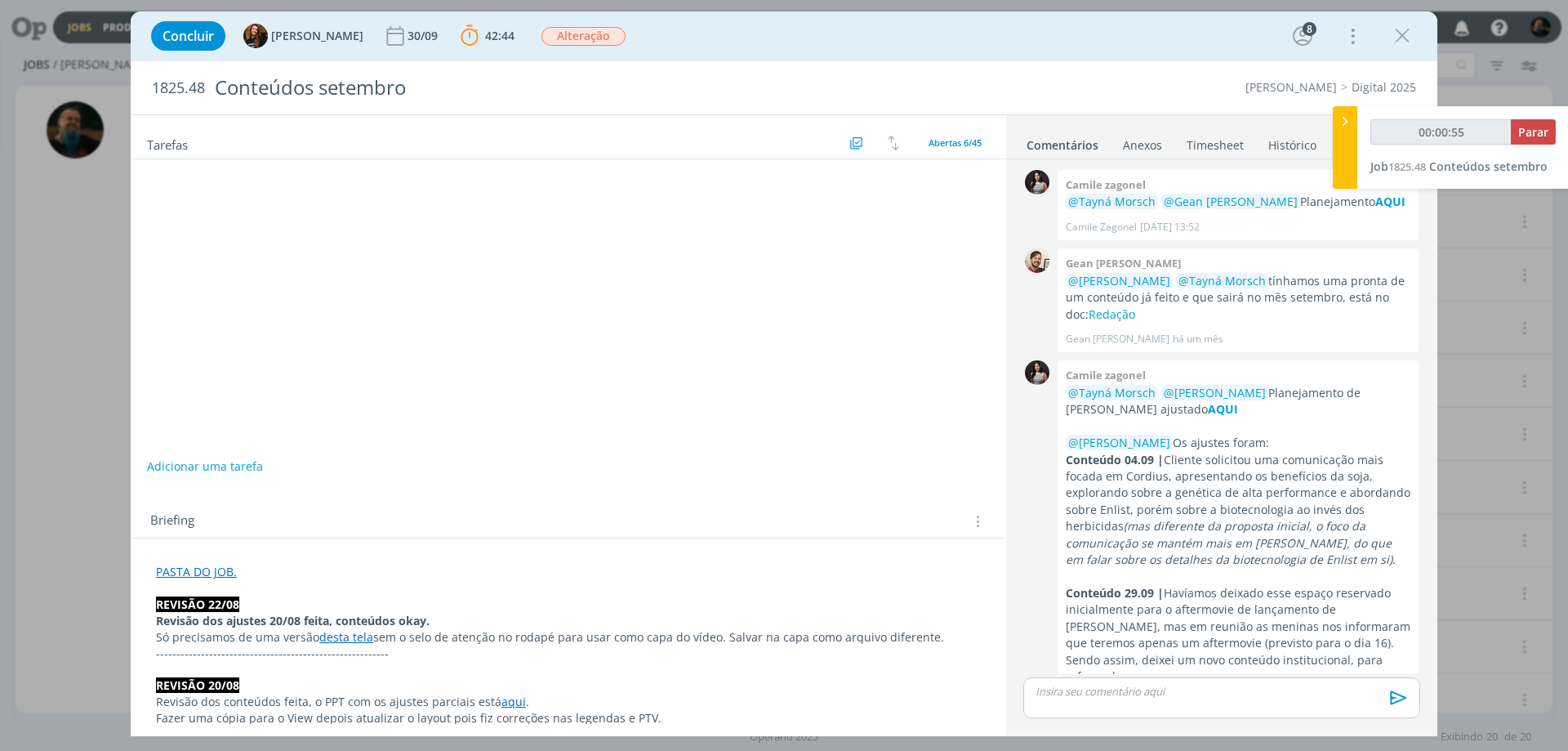
scroll to position [1809, 0]
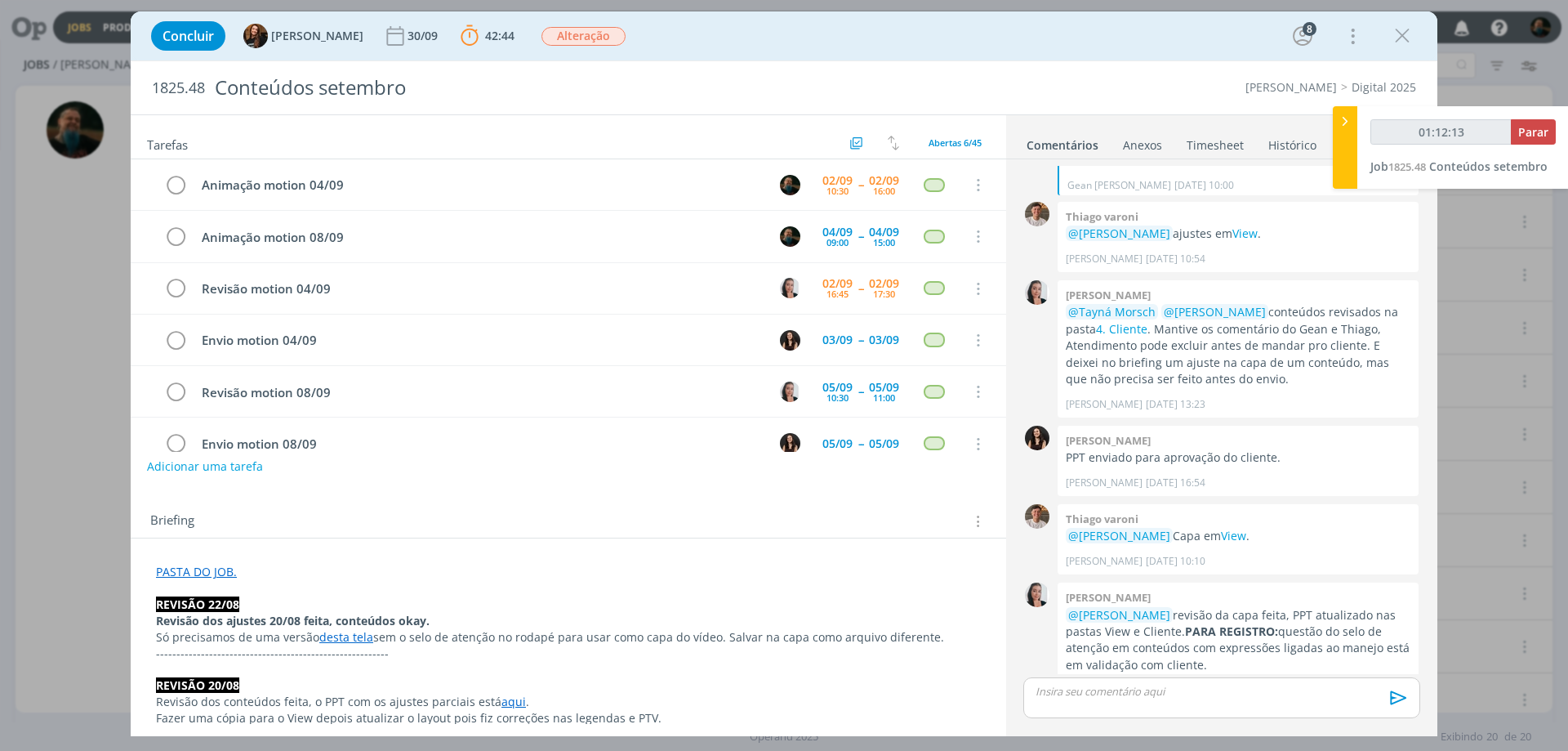
type input "01:13:13"
